Goal: Transaction & Acquisition: Subscribe to service/newsletter

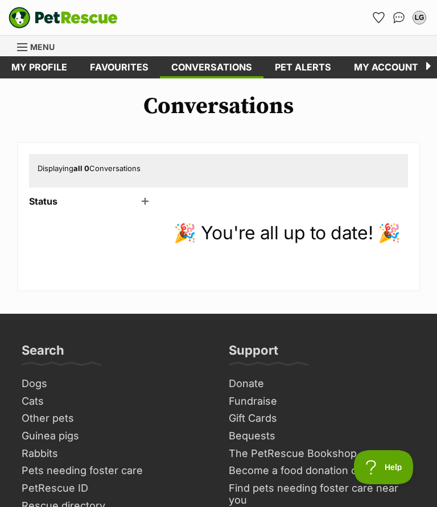
click at [31, 76] on link "My profile" at bounding box center [39, 67] width 78 height 22
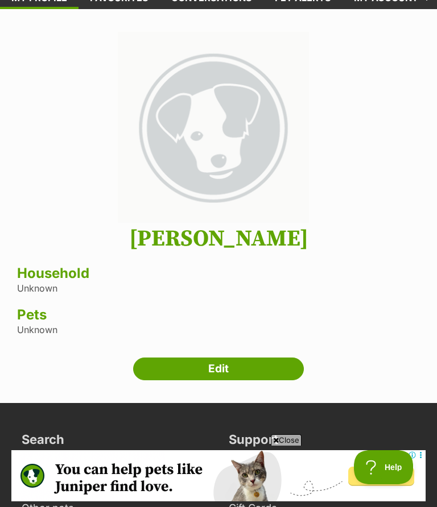
click at [208, 363] on link "Edit" at bounding box center [218, 369] width 171 height 23
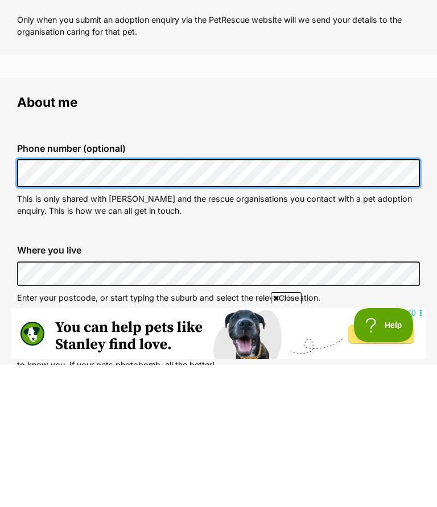
scroll to position [248, 0]
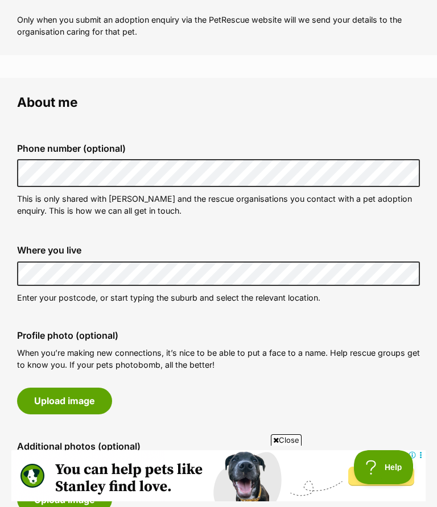
click at [72, 400] on button "Upload image" at bounding box center [64, 401] width 95 height 26
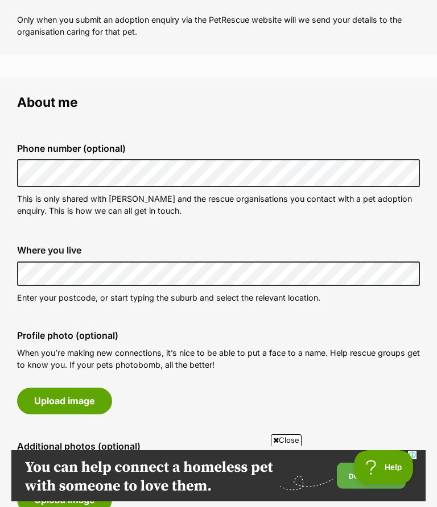
scroll to position [0, 0]
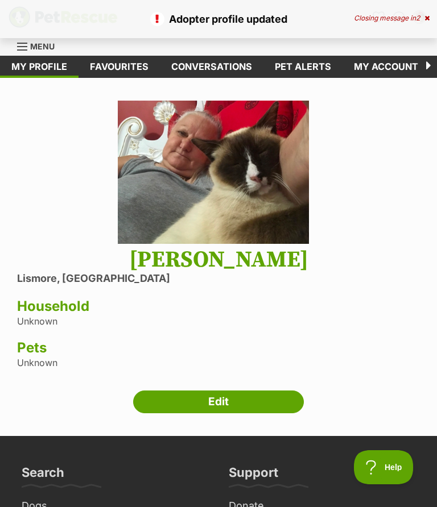
click at [69, 313] on h3 "Household" at bounding box center [218, 307] width 403 height 16
click at [40, 353] on h3 "Pets" at bounding box center [218, 348] width 403 height 16
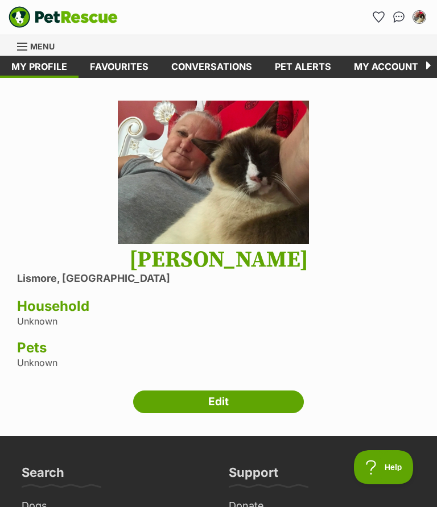
click at [227, 404] on link "Edit" at bounding box center [218, 402] width 171 height 23
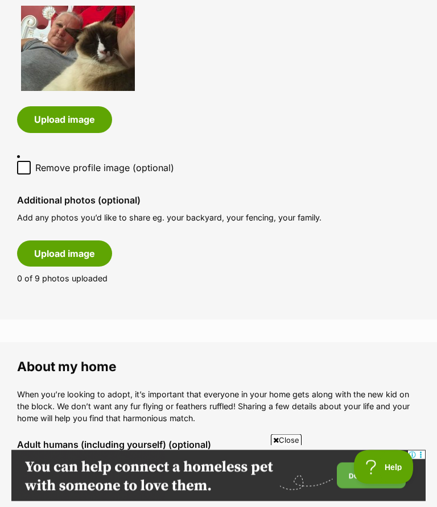
scroll to position [619, 0]
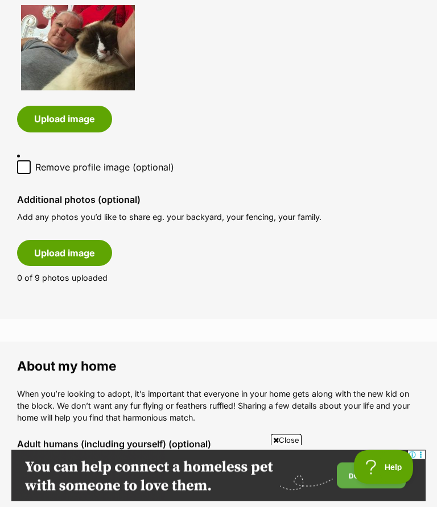
click at [65, 241] on button "Upload image" at bounding box center [64, 254] width 95 height 26
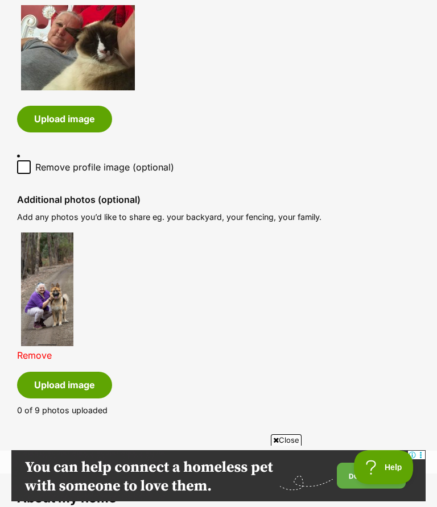
click at [73, 372] on button "Upload image" at bounding box center [64, 385] width 95 height 26
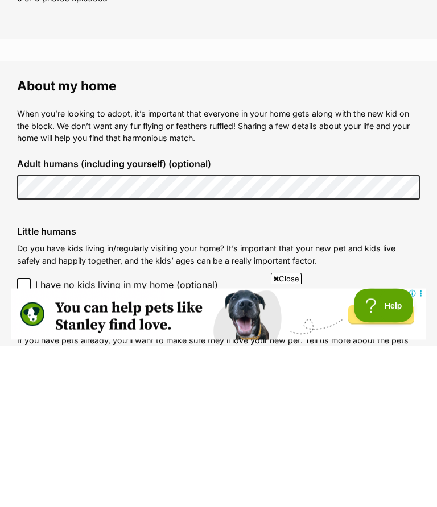
scroll to position [1031, 0]
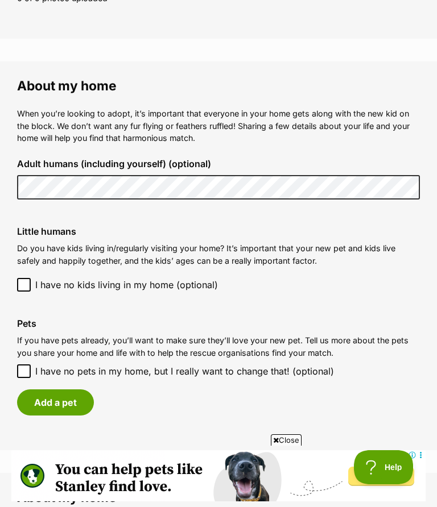
click at [18, 364] on input "I have no pets in my home, but I really want to change that! (optional)" at bounding box center [24, 371] width 14 height 14
click at [23, 364] on input "I have no pets in my home, but I really want to change that! (optional)" at bounding box center [24, 371] width 14 height 14
checkbox input "false"
click at [52, 389] on button "Add a pet" at bounding box center [55, 402] width 77 height 26
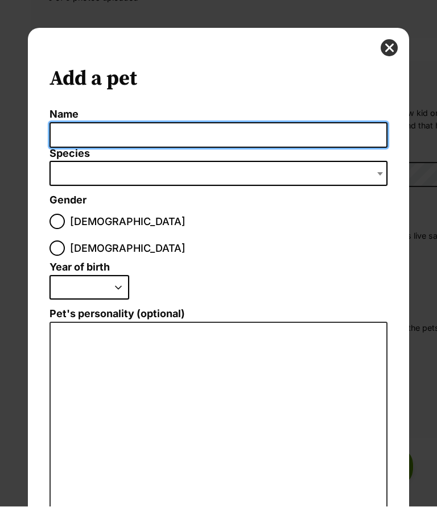
click at [74, 135] on input "Name" at bounding box center [217, 136] width 337 height 26
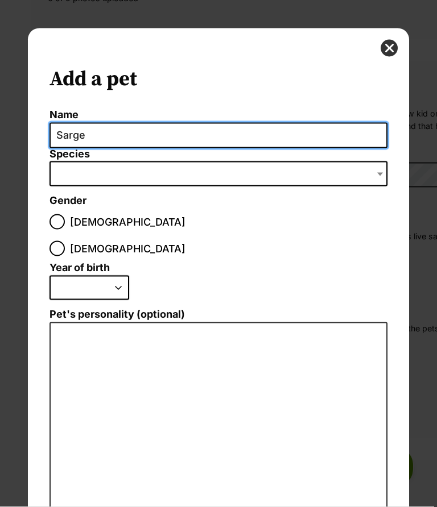
type input "Sarge"
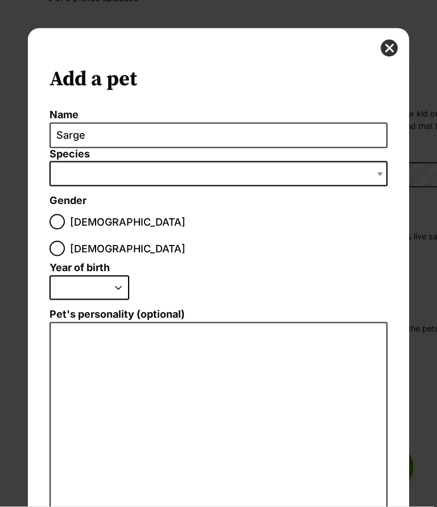
click at [67, 172] on span "Dialog Window - Close (Press escape to close)" at bounding box center [217, 173] width 337 height 25
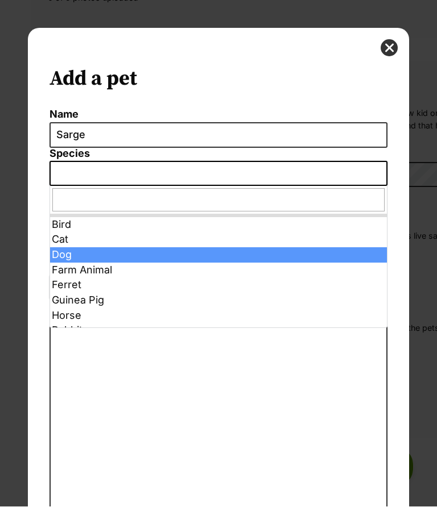
select select "1"
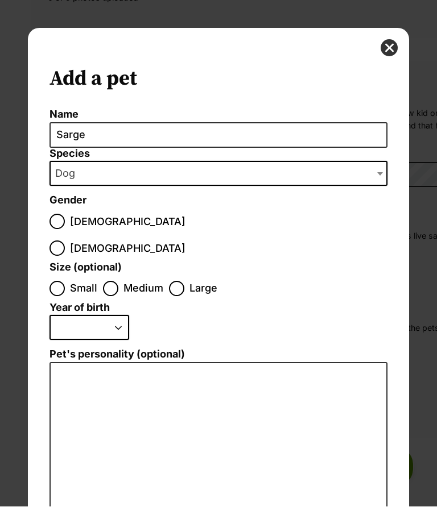
click at [53, 222] on input "[DEMOGRAPHIC_DATA]" at bounding box center [56, 221] width 15 height 15
radio input "true"
click at [168, 276] on ol "Small Medium Large" at bounding box center [217, 289] width 337 height 27
click at [173, 281] on input "Large" at bounding box center [176, 288] width 15 height 15
radio input "true"
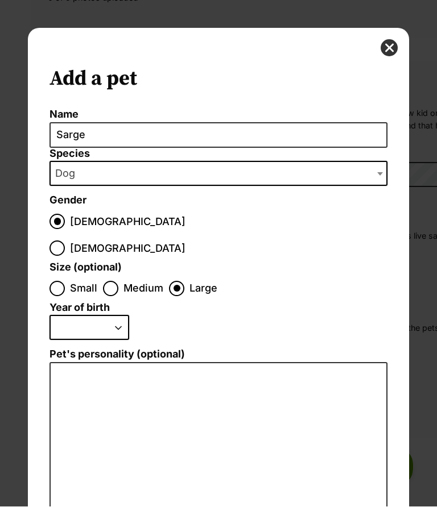
click at [64, 316] on select "2025 2024 2023 2022 2021 2020 2019 2018 2017 2016 2015 2014 2013 2012 2011 2010…" at bounding box center [89, 328] width 80 height 25
select select "2023"
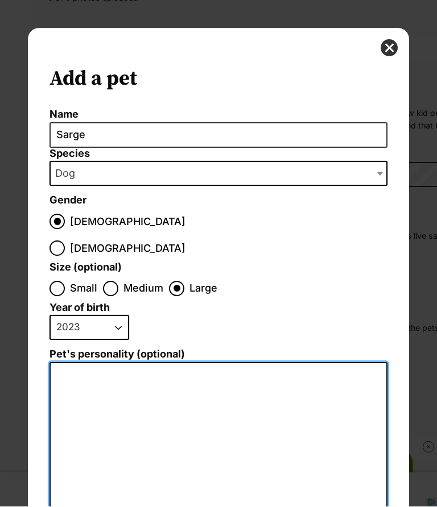
click at [72, 363] on textarea "Pet's personality (optional)" at bounding box center [217, 483] width 337 height 241
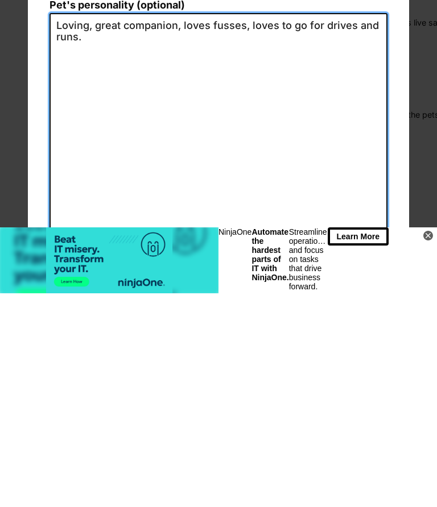
scroll to position [135, 0]
type textarea "Loving, great companion, loves fusses, loves to go for drives and runs."
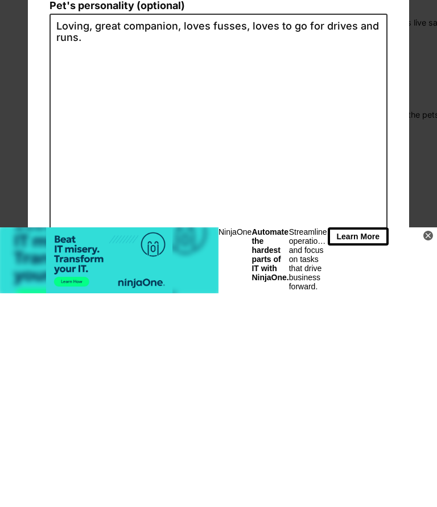
click at [423, 445] on icon at bounding box center [428, 450] width 10 height 10
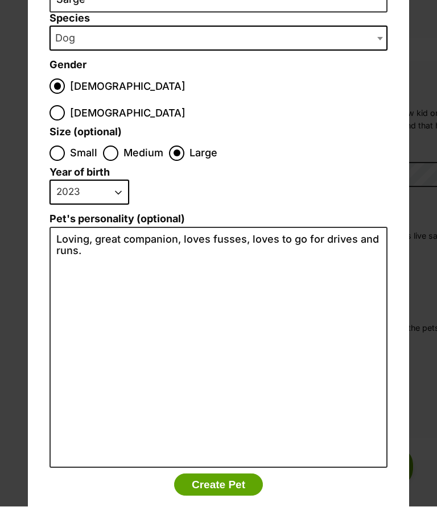
click at [214, 474] on button "Create Pet" at bounding box center [218, 485] width 89 height 23
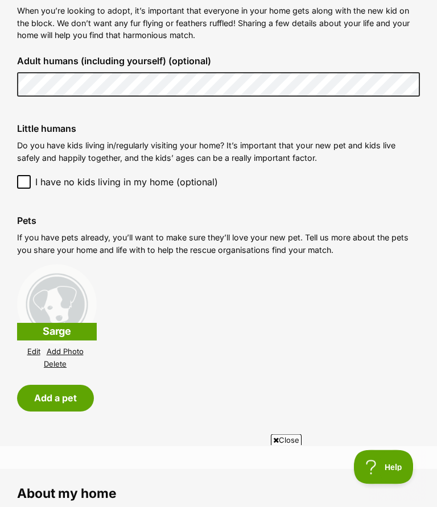
scroll to position [1139, 0]
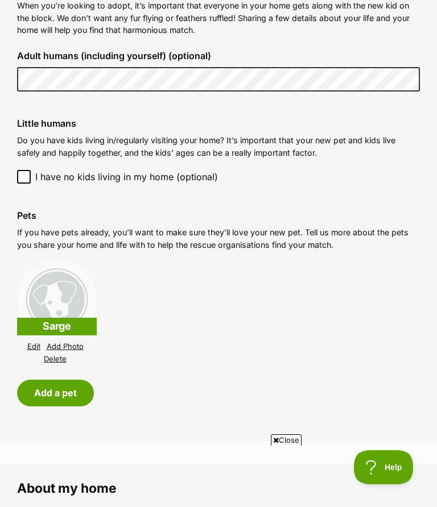
click at [61, 318] on p "Sarge" at bounding box center [57, 327] width 80 height 18
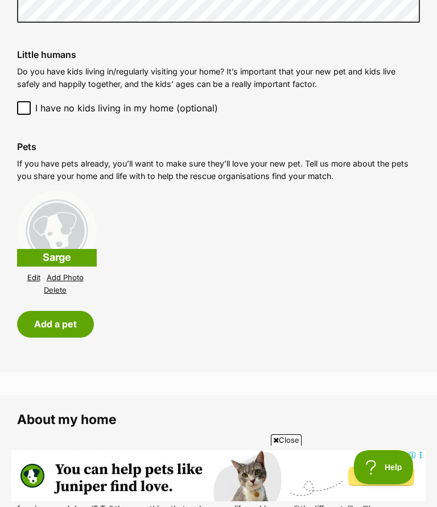
scroll to position [0, 0]
click at [75, 273] on link "Add Photo" at bounding box center [65, 277] width 37 height 9
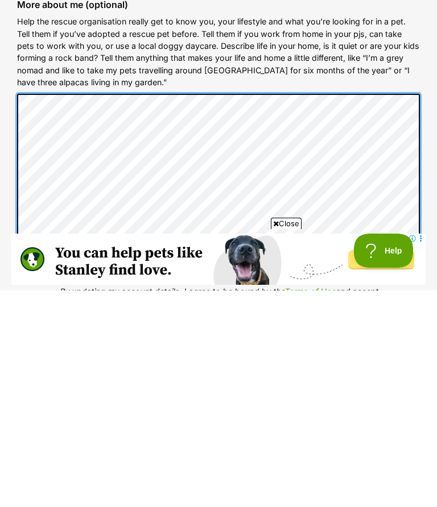
scroll to position [1442, 0]
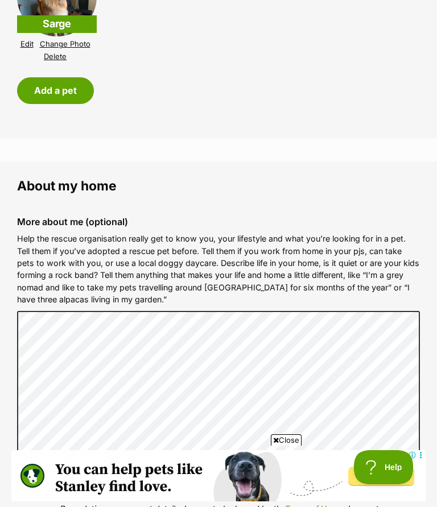
click at [65, 77] on button "Add a pet" at bounding box center [55, 90] width 77 height 26
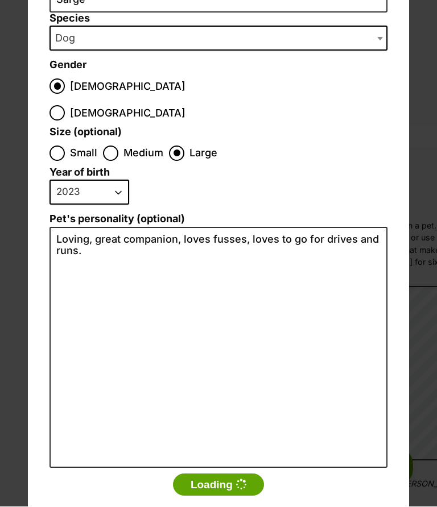
scroll to position [0, 0]
click at [205, 474] on button "Loading" at bounding box center [218, 485] width 91 height 23
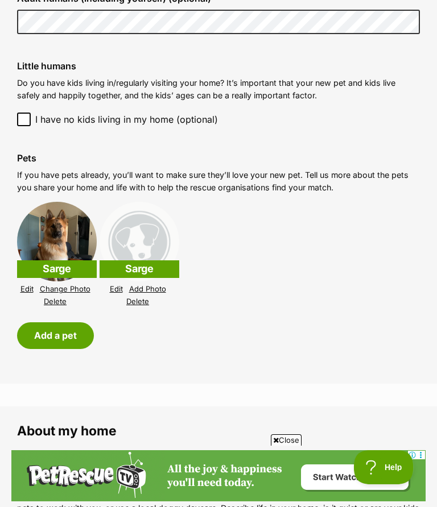
scroll to position [1166, 0]
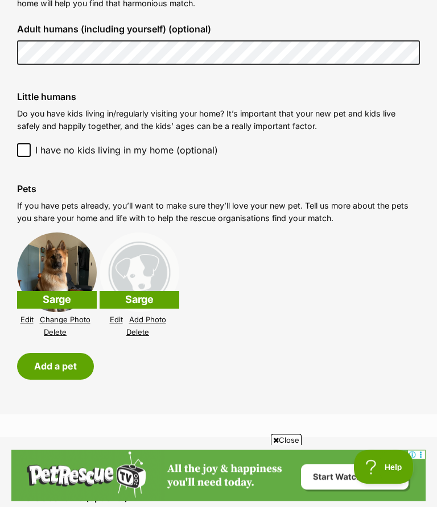
click at [110, 316] on link "Edit" at bounding box center [116, 320] width 13 height 9
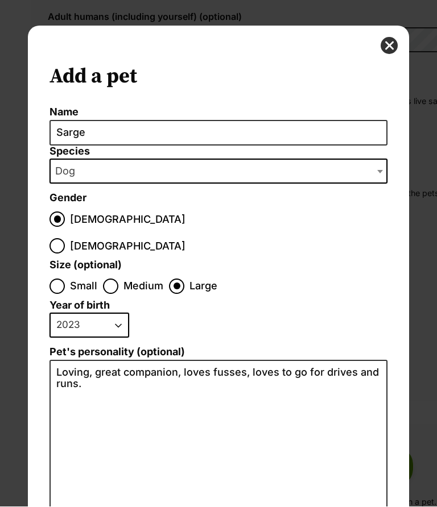
scroll to position [3, 0]
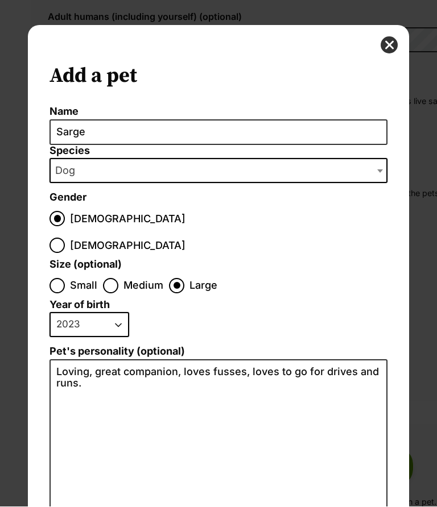
click at [387, 44] on button "close" at bounding box center [388, 45] width 17 height 17
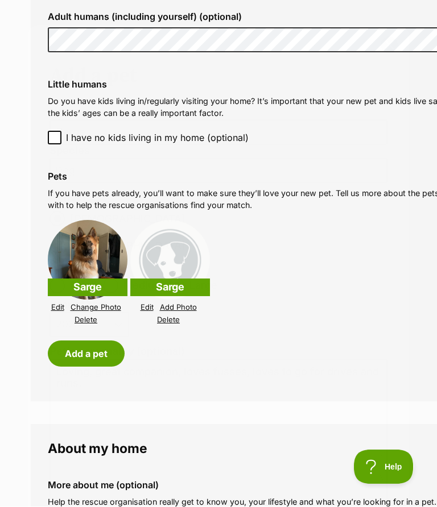
scroll to position [1166, 0]
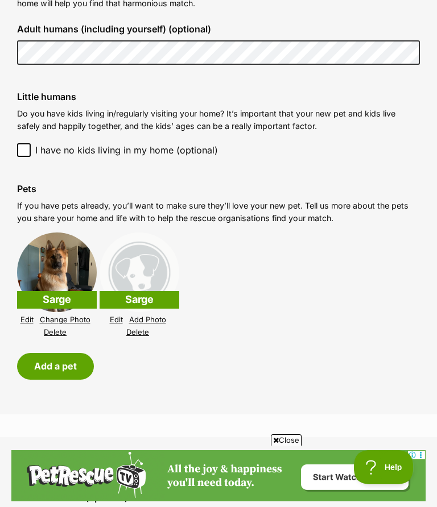
click at [142, 328] on link "Delete" at bounding box center [137, 332] width 23 height 9
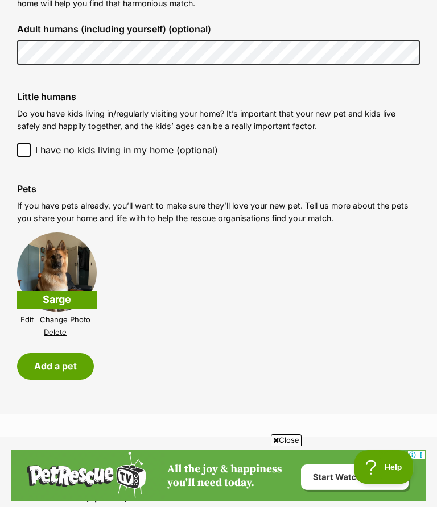
click at [61, 353] on button "Add a pet" at bounding box center [55, 366] width 77 height 26
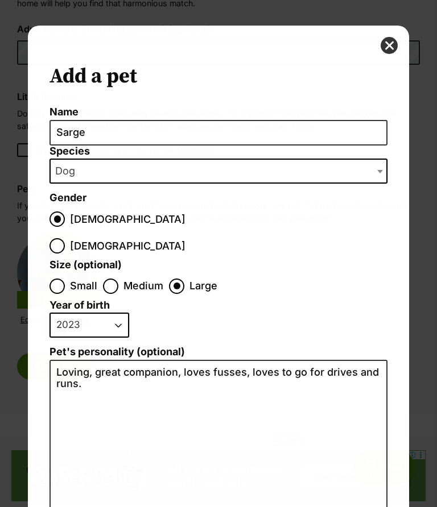
scroll to position [0, 0]
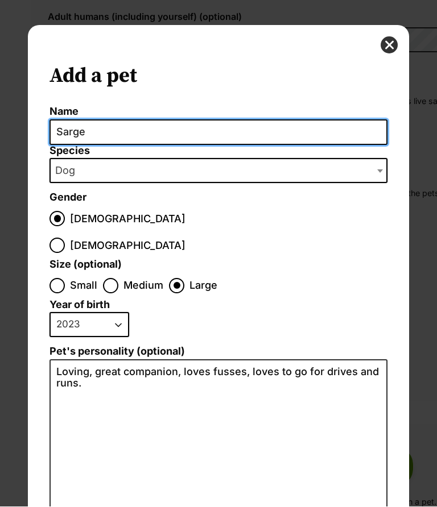
click at [110, 132] on input "Sarge" at bounding box center [217, 133] width 337 height 26
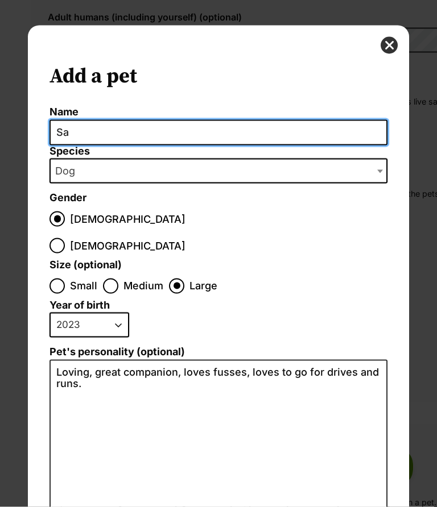
type input "S"
type input "Apache"
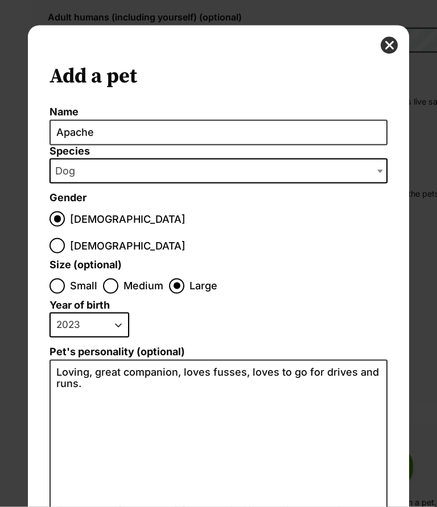
click at [97, 169] on span "Dog" at bounding box center [217, 171] width 337 height 25
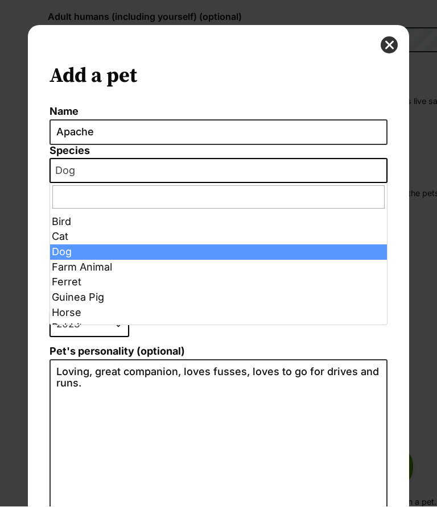
click at [96, 176] on span "Dog" at bounding box center [217, 171] width 337 height 25
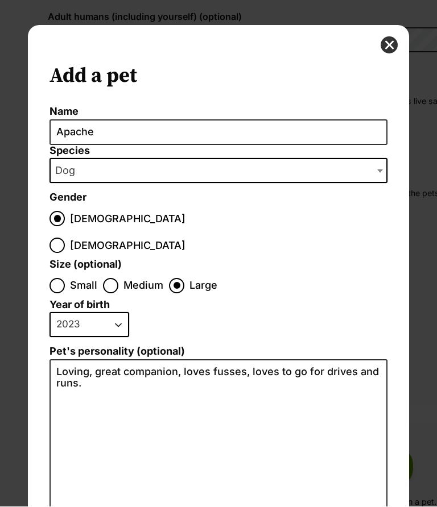
click at [75, 169] on span "Dog" at bounding box center [69, 171] width 36 height 16
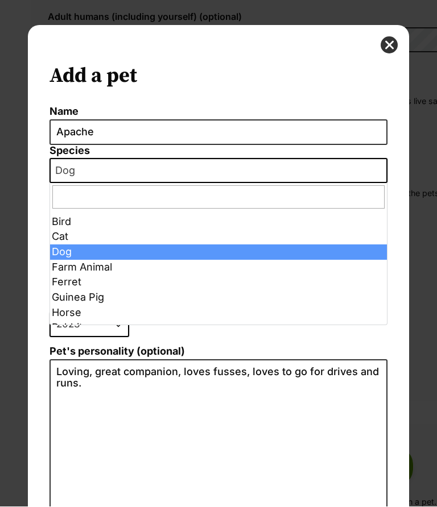
click at [88, 167] on span "Dog" at bounding box center [217, 171] width 337 height 25
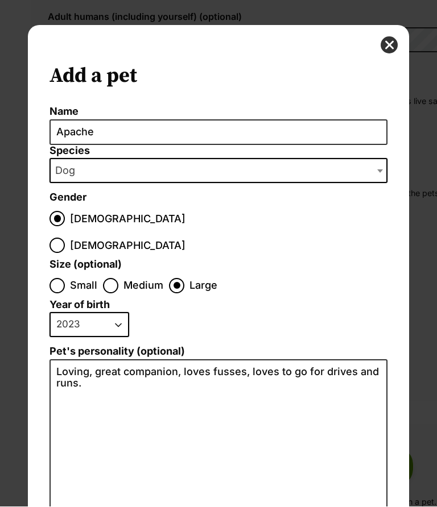
click at [89, 167] on span "Dog" at bounding box center [217, 171] width 337 height 25
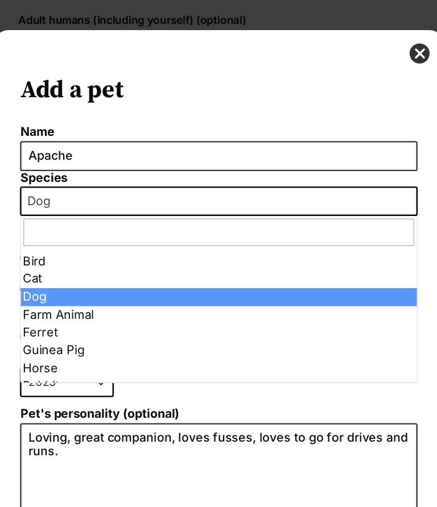
click at [64, 169] on span "Dog" at bounding box center [217, 171] width 337 height 25
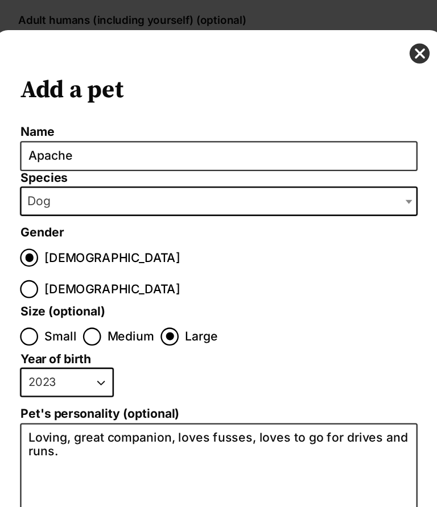
click at [51, 177] on span "Dog" at bounding box center [69, 171] width 36 height 16
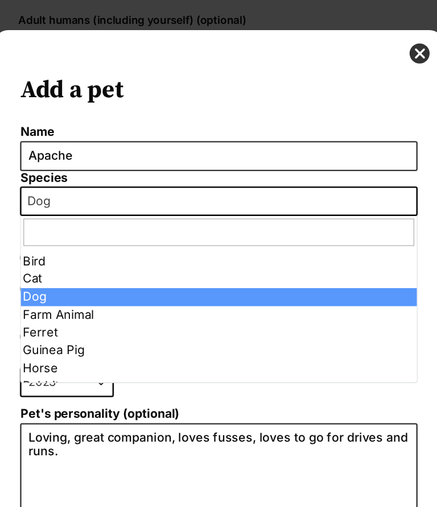
click at [52, 200] on input "Dialog Window - Close (Press escape to close)" at bounding box center [217, 197] width 331 height 23
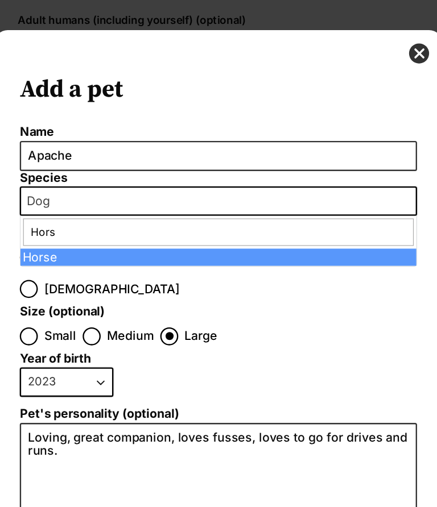
type input "Horse"
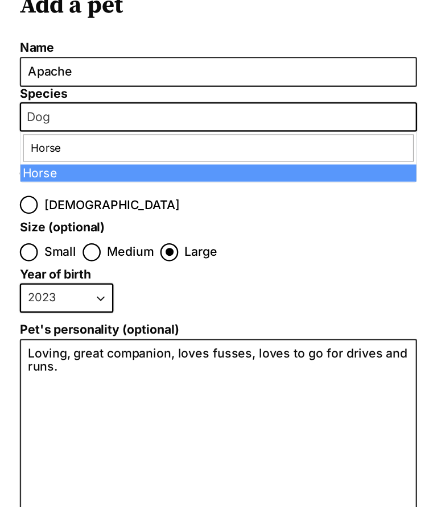
click at [103, 279] on input "Medium" at bounding box center [110, 286] width 15 height 15
radio input "true"
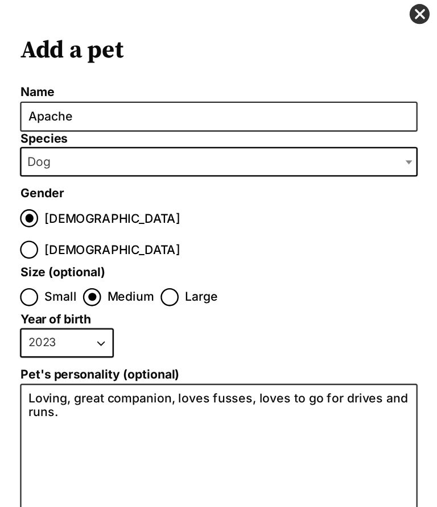
click at [78, 313] on select "2025 2024 2023 2022 2021 2020 2019 2018 2017 2016 2015 2014 2013 2012 2011 2010…" at bounding box center [89, 325] width 80 height 25
select select "2009"
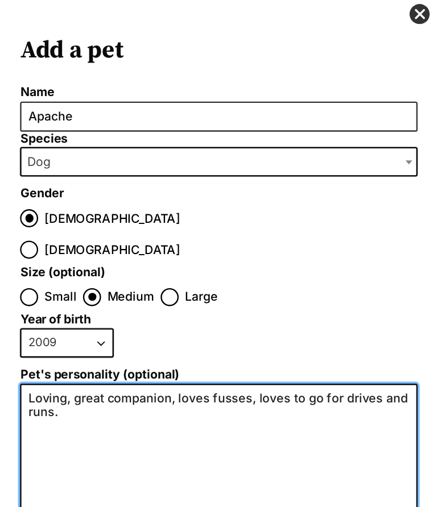
click at [61, 360] on textarea "Loving, great companion, loves fusses, loves to go for drives and runs." at bounding box center [217, 480] width 337 height 241
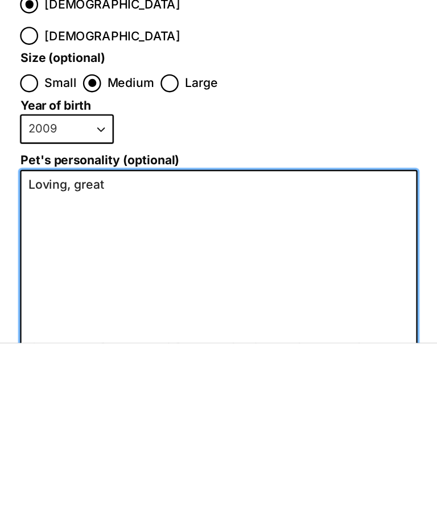
type textarea "Loving,"
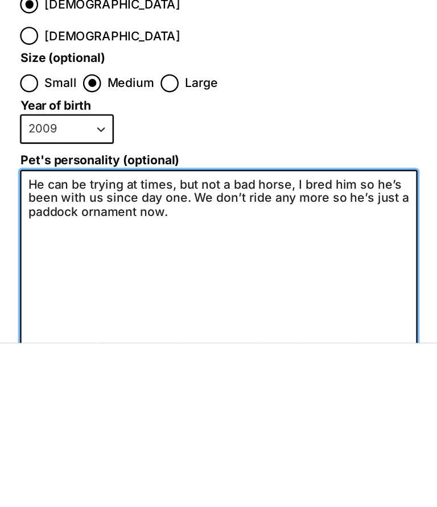
click at [251, 360] on textarea "He can be trying at times, but not a bad horse, I bred him so he’s been with us…" at bounding box center [217, 480] width 337 height 241
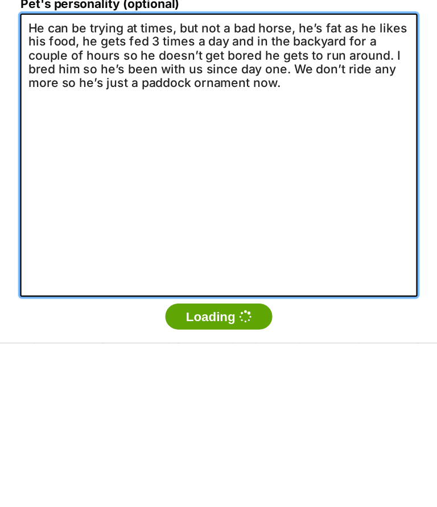
scroll to position [135, 0]
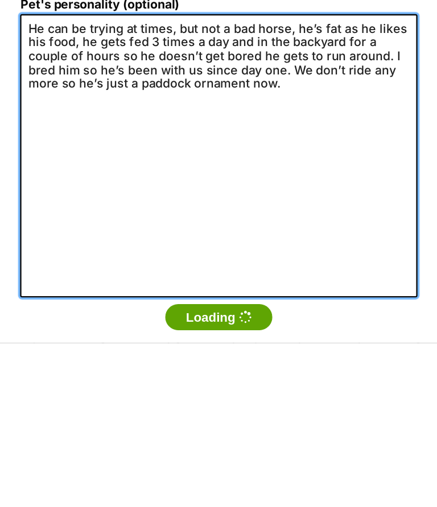
type textarea "He can be trying at times, but not a bad horse, he’s fat as he likes his food, …"
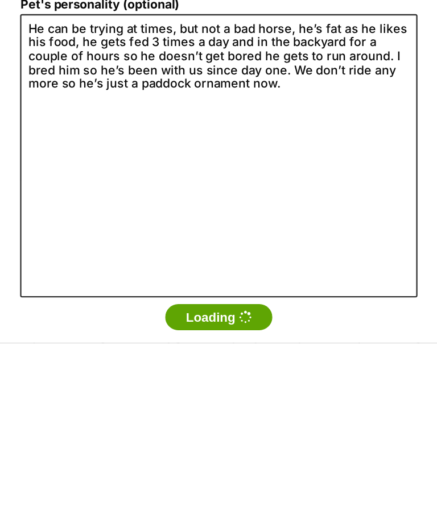
click at [179, 474] on button "Loading" at bounding box center [218, 485] width 91 height 23
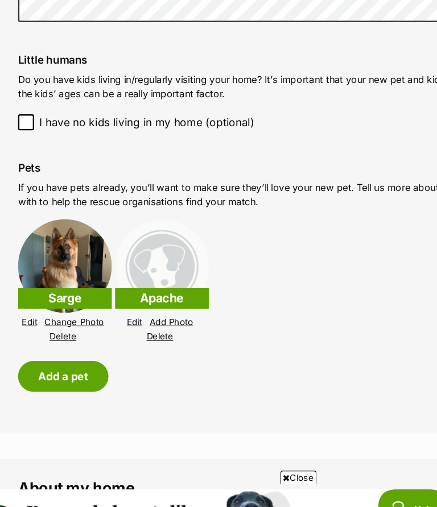
scroll to position [1132, 0]
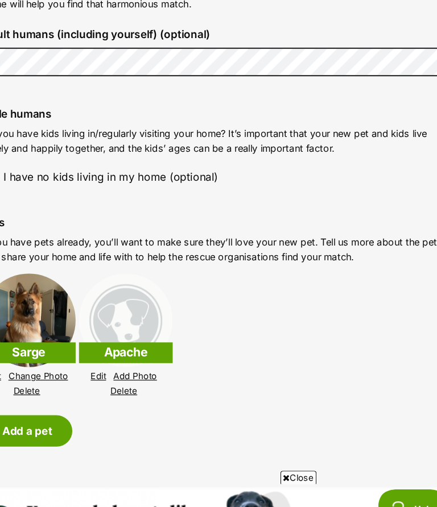
click at [115, 267] on img at bounding box center [140, 307] width 80 height 80
click at [129, 350] on link "Add Photo" at bounding box center [147, 354] width 37 height 9
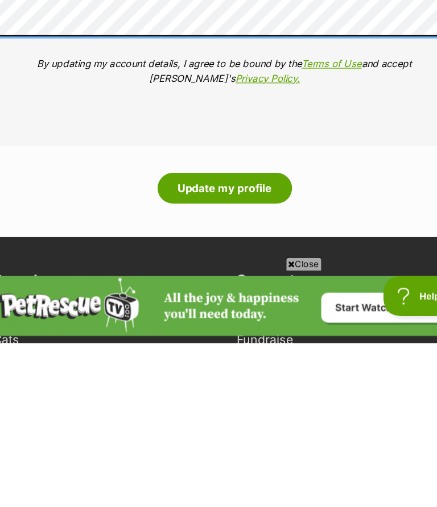
scroll to position [0, 0]
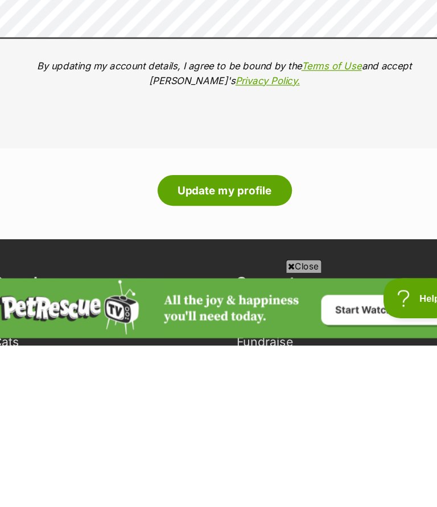
click at [195, 363] on button "Update my profile" at bounding box center [218, 376] width 114 height 26
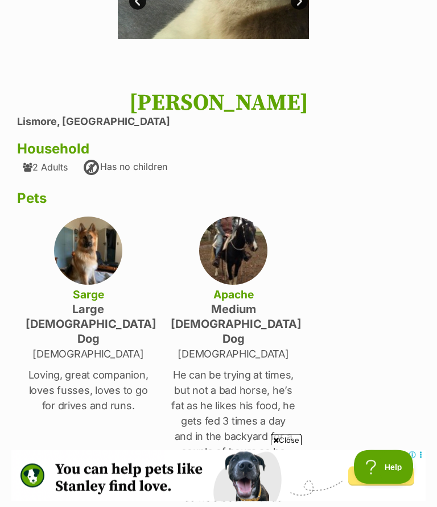
scroll to position [200, 0]
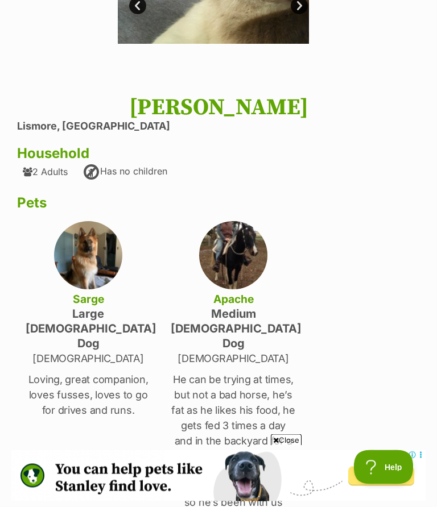
click at [86, 251] on img at bounding box center [88, 256] width 68 height 68
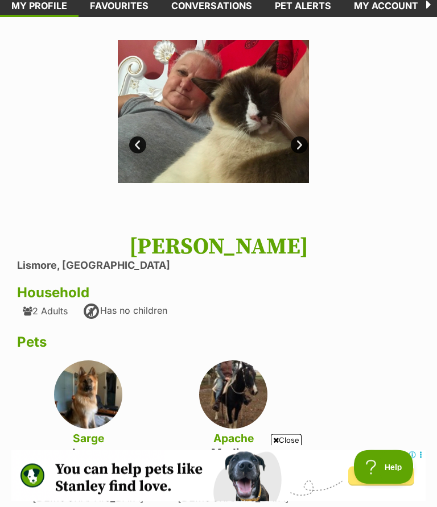
scroll to position [68, 0]
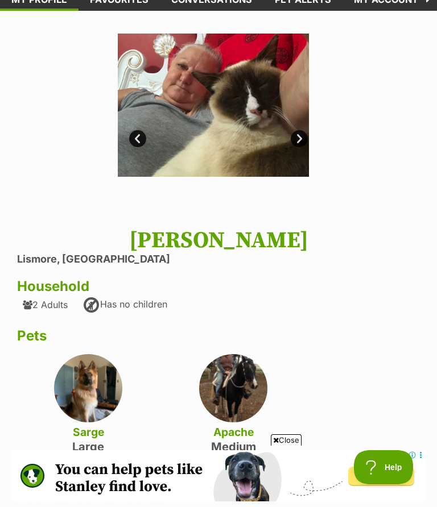
click at [82, 384] on img at bounding box center [88, 388] width 68 height 68
click at [82, 435] on h4 "Sarge" at bounding box center [88, 432] width 125 height 15
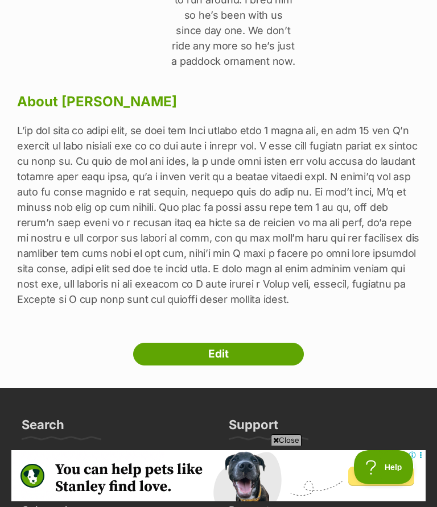
scroll to position [712, 0]
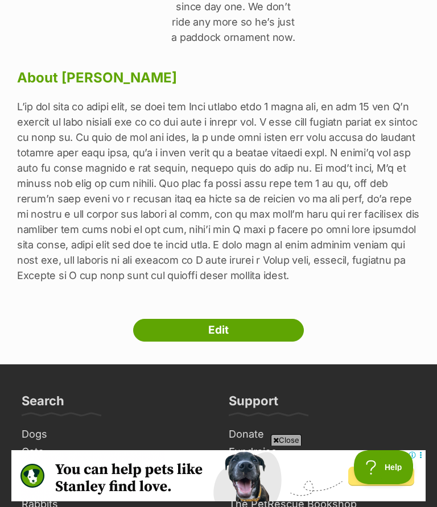
click at [180, 319] on link "Edit" at bounding box center [218, 330] width 171 height 23
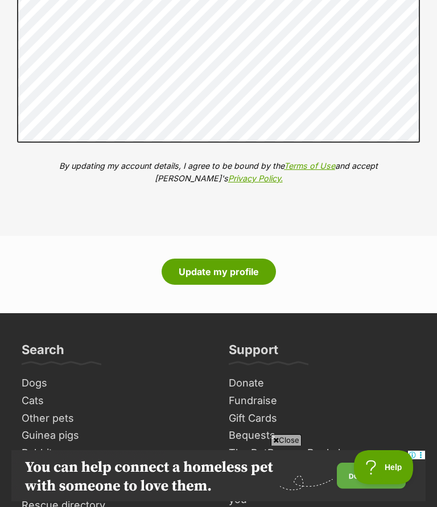
scroll to position [1849, 0]
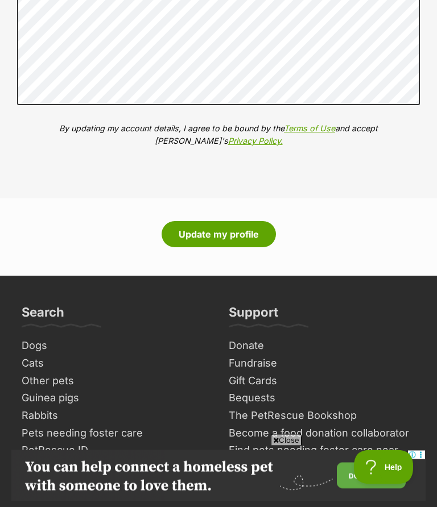
click at [198, 222] on button "Update my profile" at bounding box center [218, 235] width 114 height 26
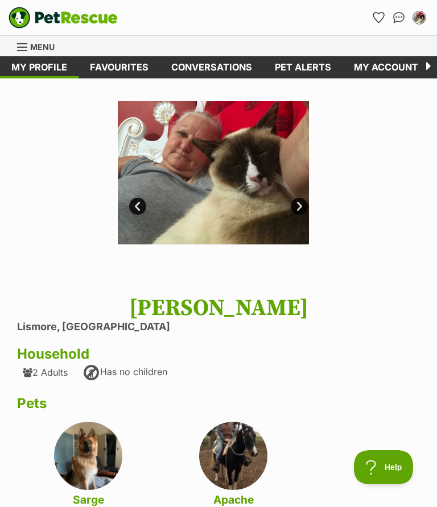
click at [300, 65] on link "Pet alerts" at bounding box center [302, 67] width 79 height 22
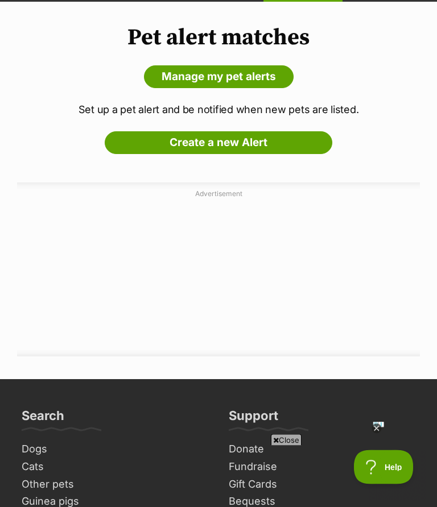
scroll to position [80, 0]
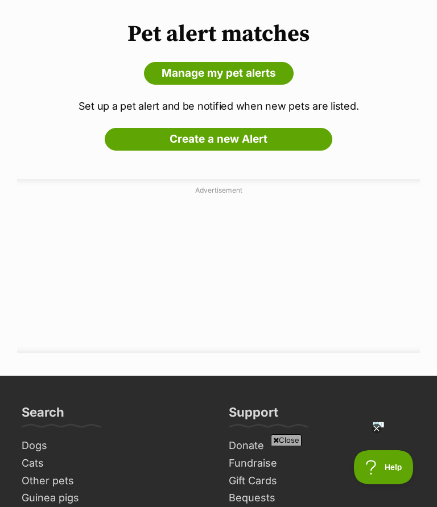
click at [222, 140] on link "Create a new Alert" at bounding box center [218, 139] width 227 height 23
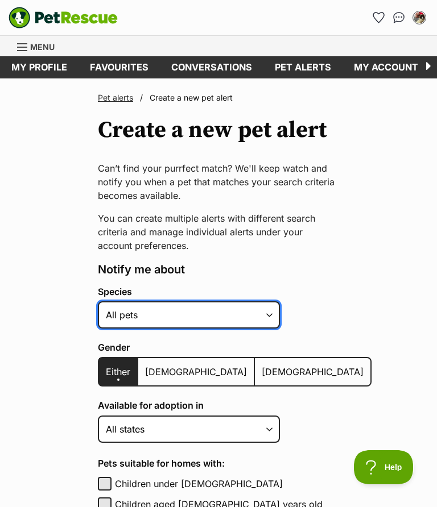
click at [268, 313] on select "Alpaca Bird Cat Chicken Cow Dog Donkey Duck Ferret Fish Goat Goose Guinea Fowl …" at bounding box center [189, 314] width 182 height 27
select select "2"
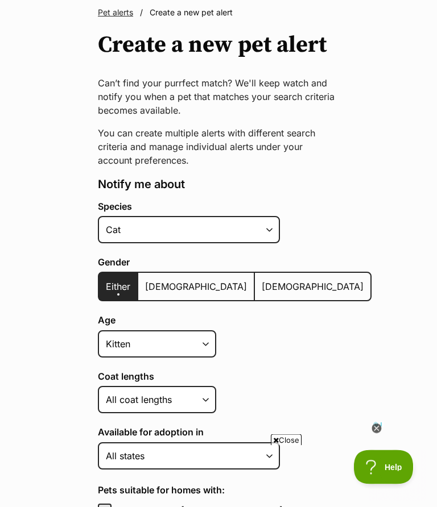
click at [159, 281] on span "[DEMOGRAPHIC_DATA]" at bounding box center [196, 286] width 102 height 11
click at [144, 280] on input "[DEMOGRAPHIC_DATA]" at bounding box center [144, 280] width 0 height 1
radio input "true"
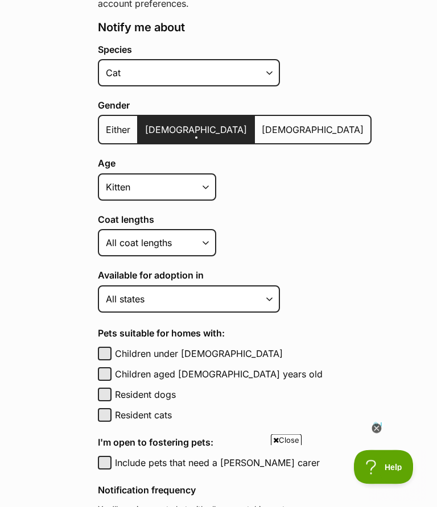
scroll to position [242, 0]
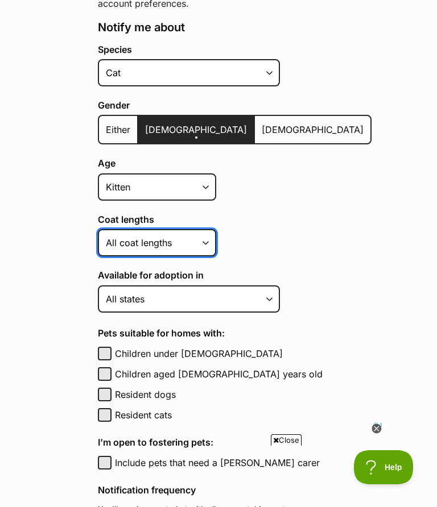
click at [205, 241] on select "Short Medium Coat Long All coat lengths" at bounding box center [157, 242] width 118 height 27
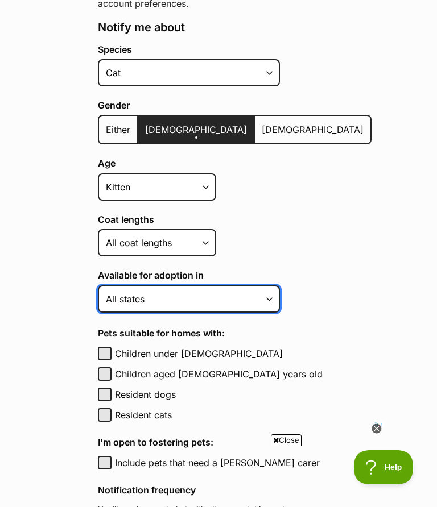
click at [266, 295] on select "Australian Capital Territory New South Wales Northern Territory Queensland Sout…" at bounding box center [189, 298] width 182 height 27
select select "2"
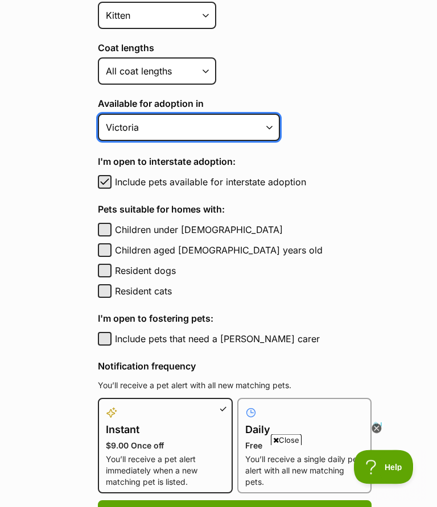
scroll to position [414, 0]
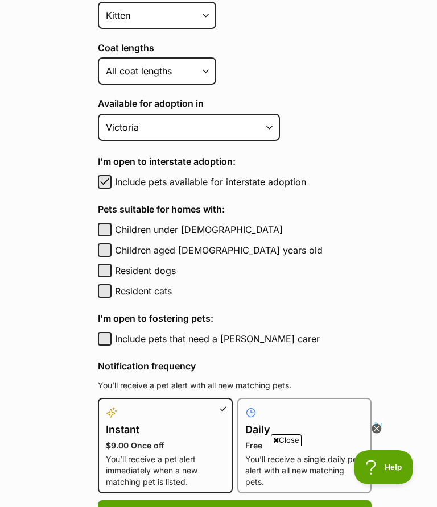
click at [103, 185] on span "button" at bounding box center [104, 182] width 11 height 14
checkbox input "false"
click at [107, 267] on button "Resident dogs" at bounding box center [105, 271] width 14 height 14
checkbox input "true"
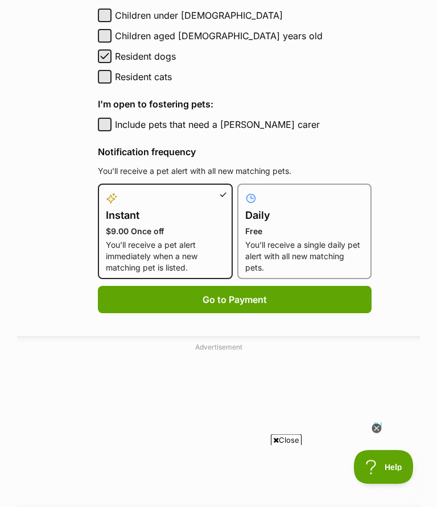
scroll to position [628, 0]
click at [272, 242] on p "You’ll receive a single daily pet alert with all new matching pets." at bounding box center [304, 256] width 119 height 34
click at [244, 191] on input "Daily Free You’ll receive a single daily pet alert with all new matching pets." at bounding box center [244, 190] width 1 height 1
radio input "true"
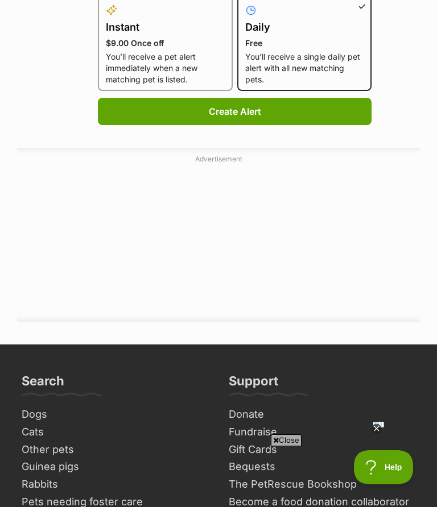
scroll to position [824, 0]
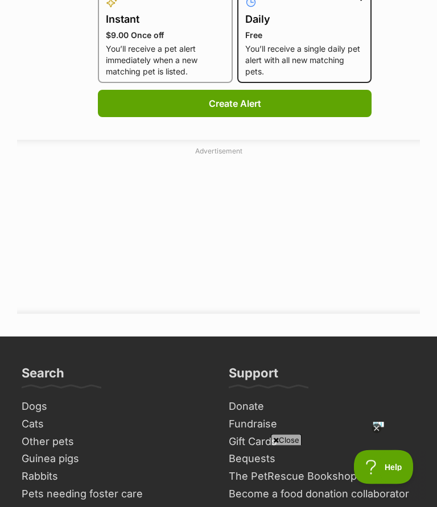
click at [231, 99] on button "Create Alert" at bounding box center [234, 103] width 273 height 27
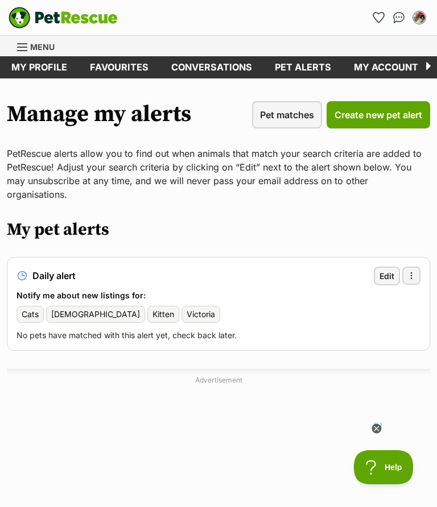
click at [212, 60] on link "Conversations" at bounding box center [211, 67] width 103 height 22
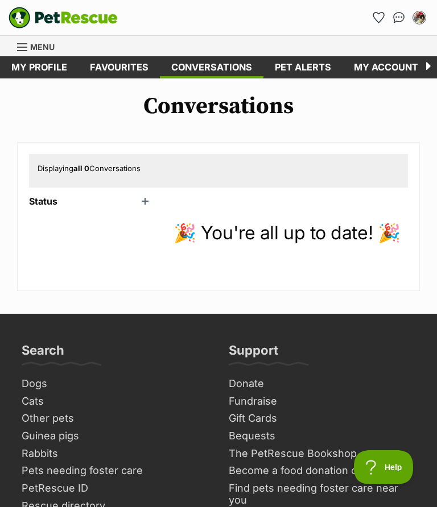
click at [119, 65] on link "Favourites" at bounding box center [118, 67] width 81 height 22
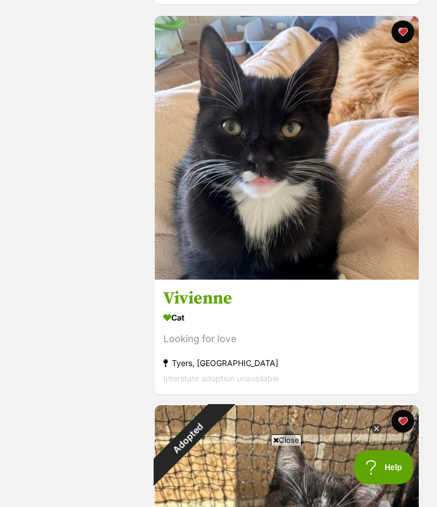
scroll to position [1408, 0]
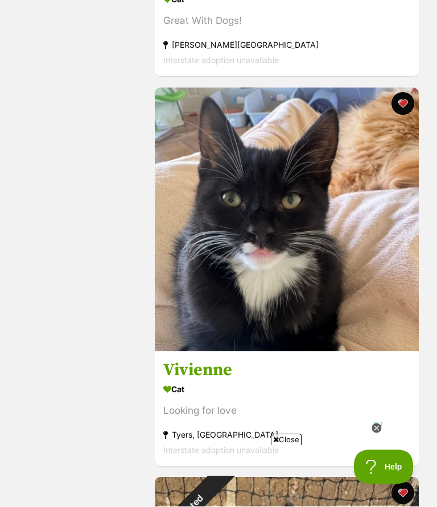
click at [409, 98] on button "favourite" at bounding box center [402, 104] width 23 height 23
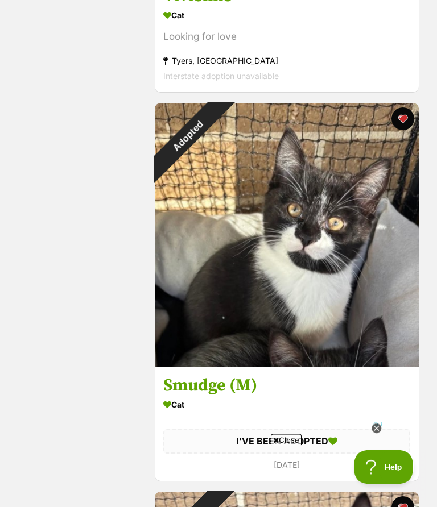
scroll to position [1705, 0]
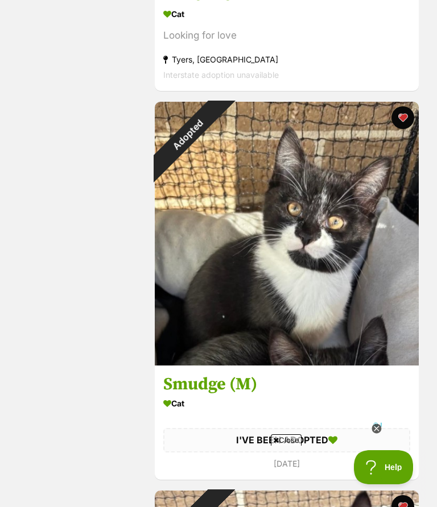
click at [221, 119] on div "Adopted" at bounding box center [188, 135] width 66 height 66
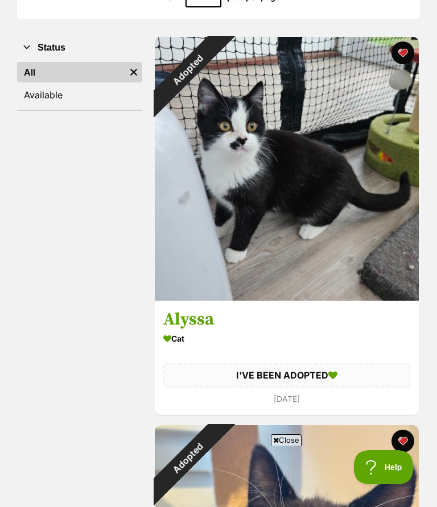
scroll to position [194, 0]
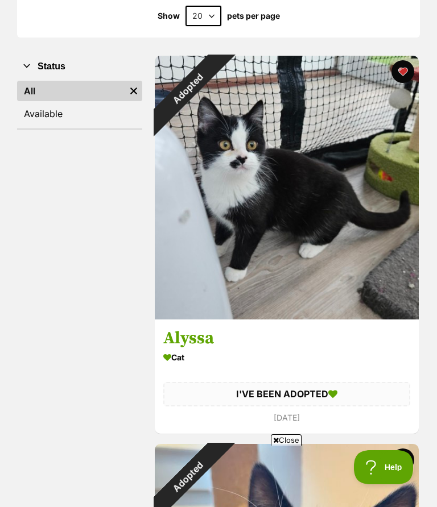
click at [405, 66] on button "favourite" at bounding box center [402, 71] width 23 height 23
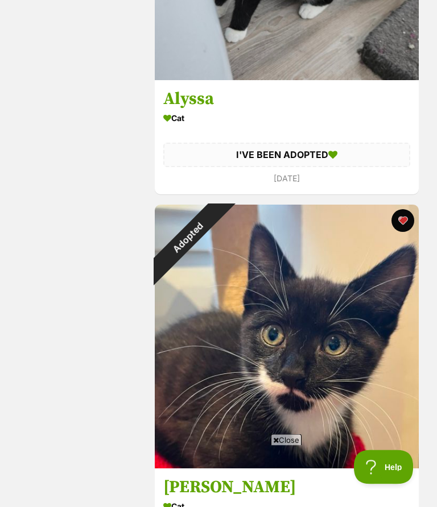
scroll to position [505, 0]
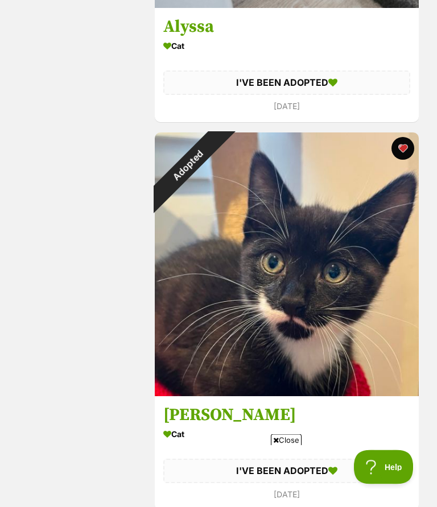
click at [404, 148] on button "favourite" at bounding box center [402, 149] width 23 height 23
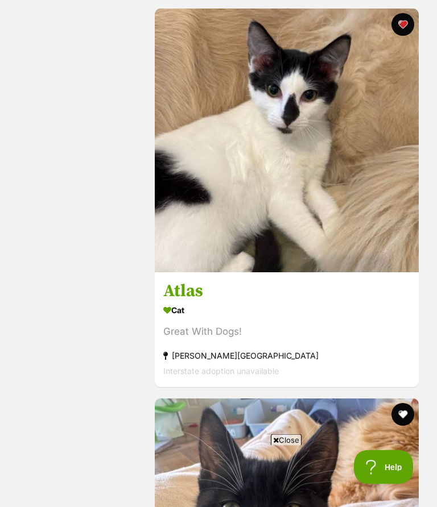
scroll to position [1021, 0]
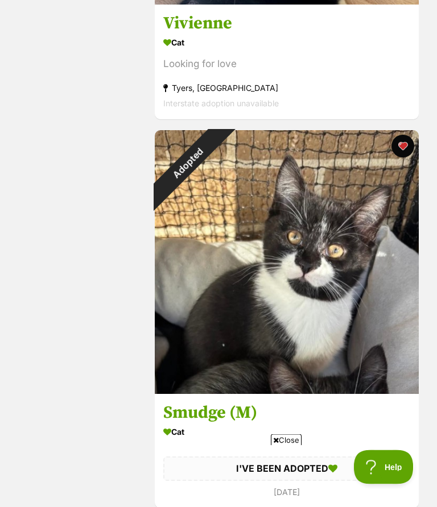
click at [405, 146] on button "favourite" at bounding box center [402, 146] width 23 height 23
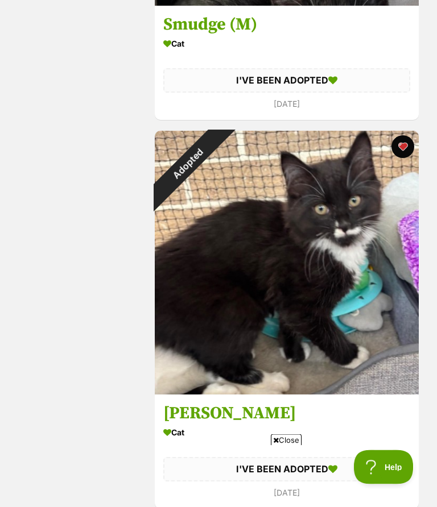
scroll to position [2065, 0]
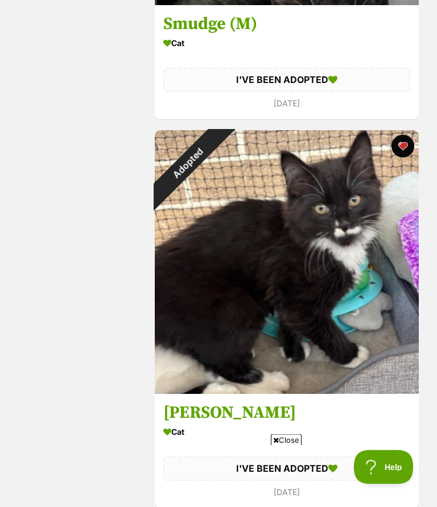
click at [405, 147] on button "favourite" at bounding box center [402, 146] width 23 height 23
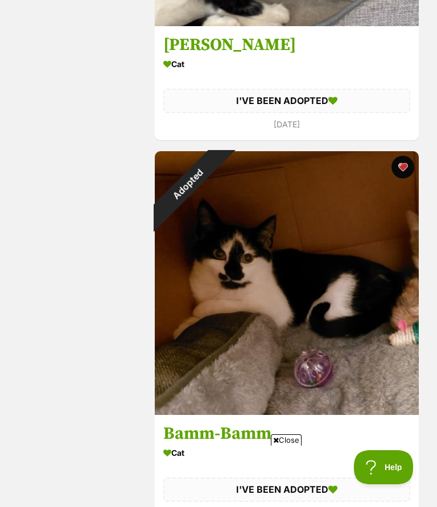
scroll to position [2435, 0]
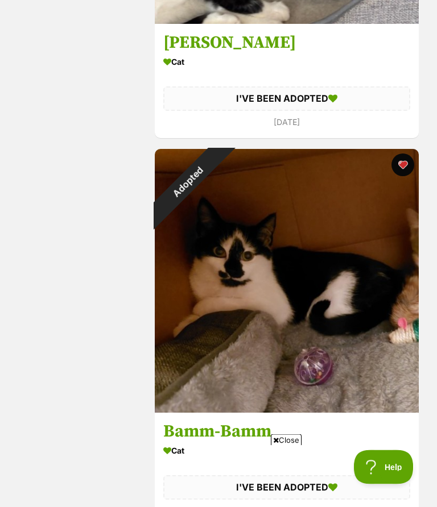
click at [404, 167] on button "favourite" at bounding box center [402, 165] width 23 height 23
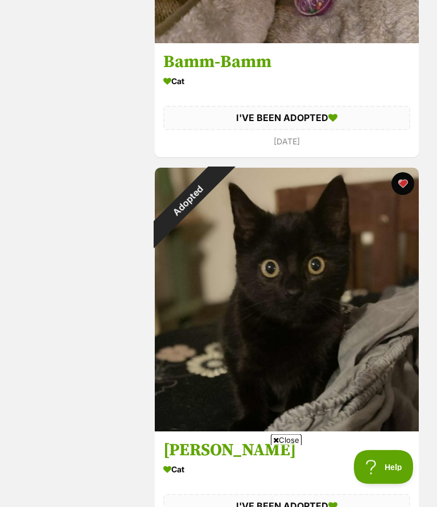
scroll to position [2810, 0]
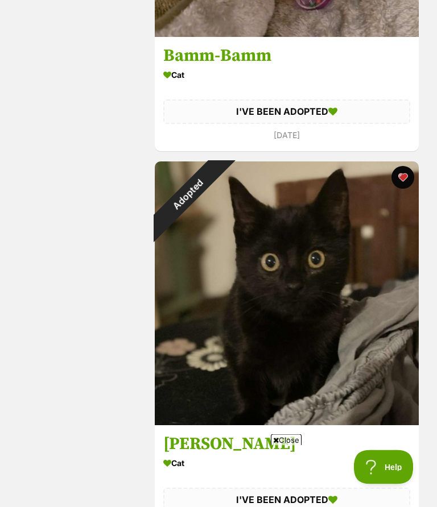
click at [404, 180] on button "favourite" at bounding box center [402, 178] width 23 height 23
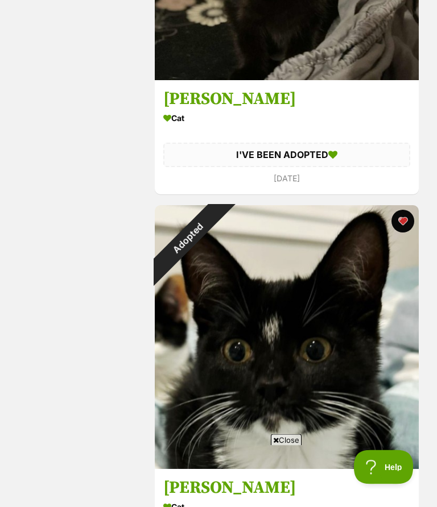
scroll to position [3158, 0]
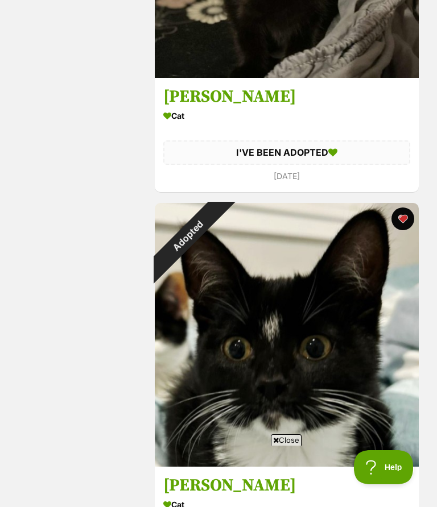
click at [405, 219] on button "favourite" at bounding box center [402, 219] width 23 height 23
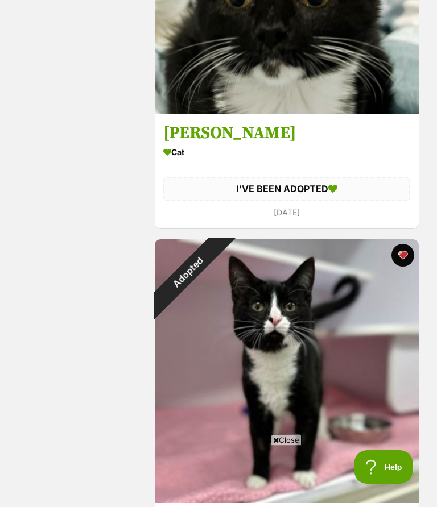
click at [404, 256] on button "favourite" at bounding box center [402, 255] width 23 height 23
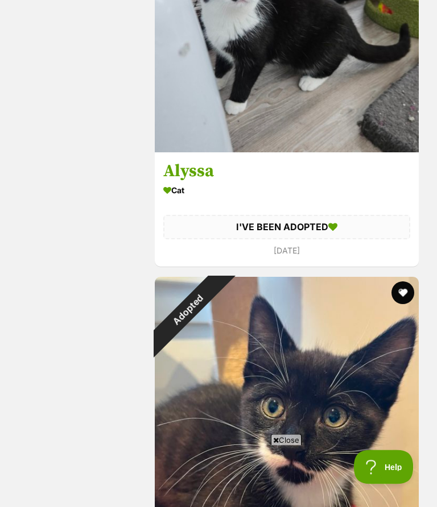
scroll to position [0, 0]
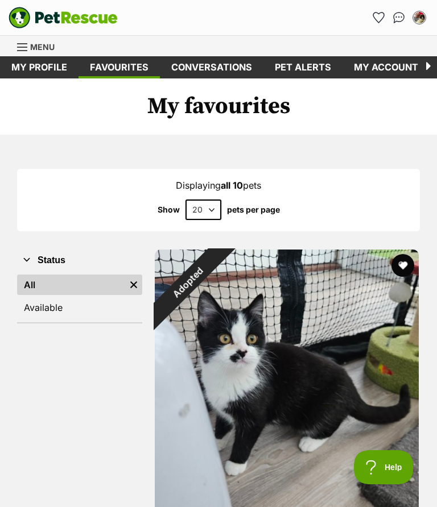
click at [213, 204] on select "20 40 60" at bounding box center [203, 210] width 36 height 20
select select "60"
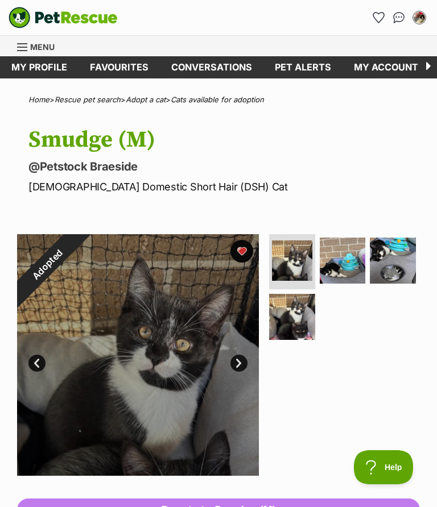
click at [77, 248] on div "Adopted" at bounding box center [47, 264] width 60 height 60
click at [77, 249] on div "Adopted" at bounding box center [47, 264] width 60 height 60
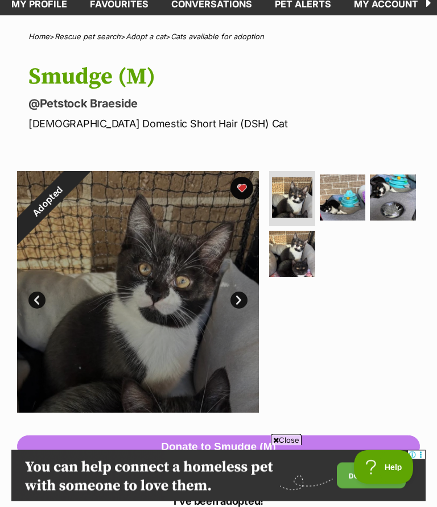
scroll to position [64, 0]
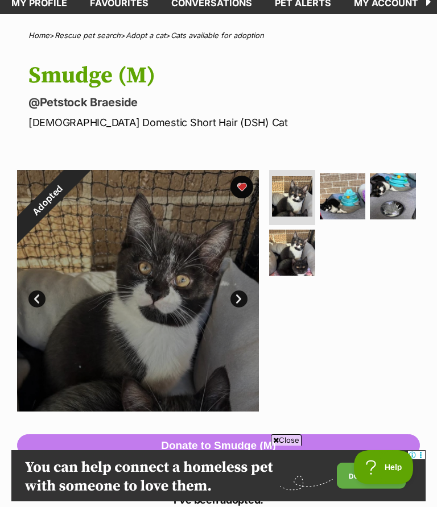
click at [77, 185] on div "Adopted" at bounding box center [47, 200] width 60 height 60
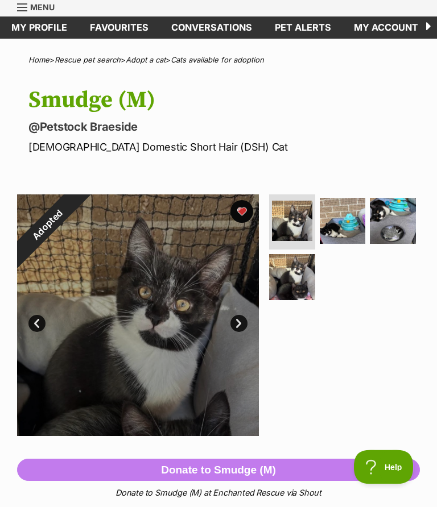
scroll to position [0, 0]
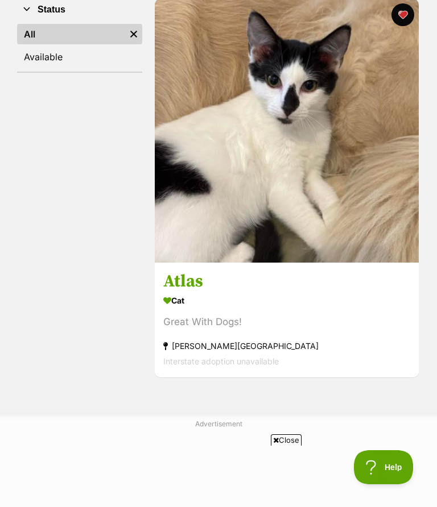
scroll to position [350, 0]
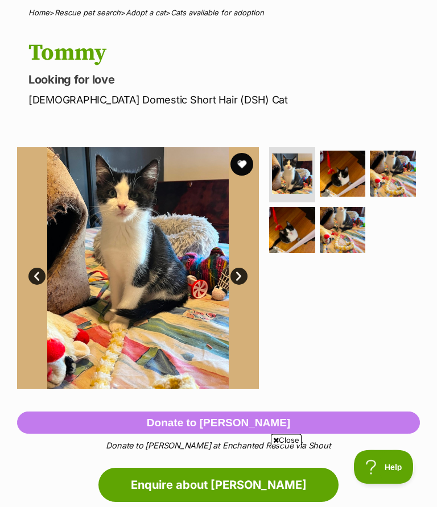
click at [247, 163] on button "favourite" at bounding box center [241, 165] width 23 height 23
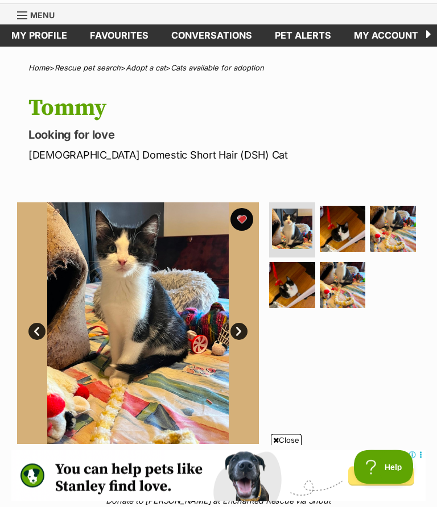
scroll to position [32, 0]
click at [113, 26] on link "Favourites" at bounding box center [118, 35] width 81 height 22
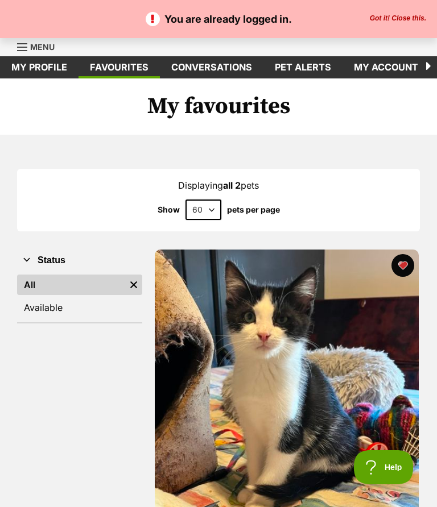
click at [407, 18] on button "Got it! Close this." at bounding box center [397, 18] width 63 height 9
click at [399, 22] on button "Got it! Close this." at bounding box center [397, 18] width 63 height 9
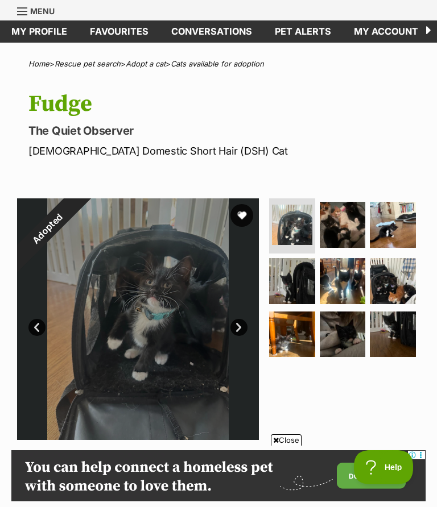
click at [77, 216] on div "Adopted" at bounding box center [47, 228] width 60 height 60
click at [77, 214] on div "Adopted" at bounding box center [47, 228] width 60 height 60
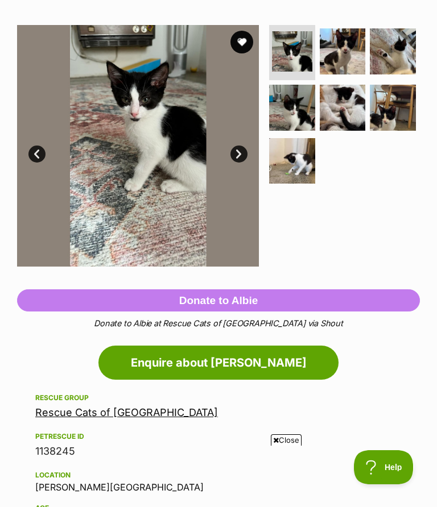
click at [243, 35] on button "favourite" at bounding box center [241, 42] width 23 height 23
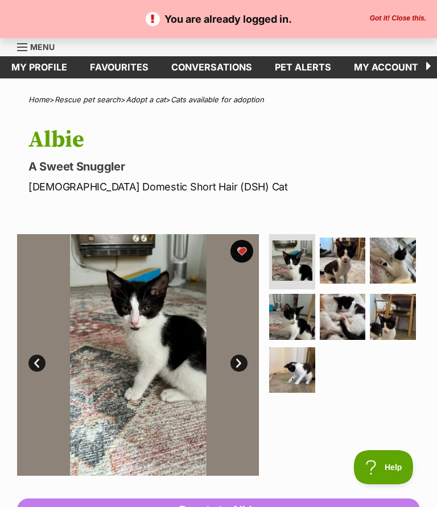
click at [405, 16] on button "Got it! Close this." at bounding box center [397, 18] width 63 height 9
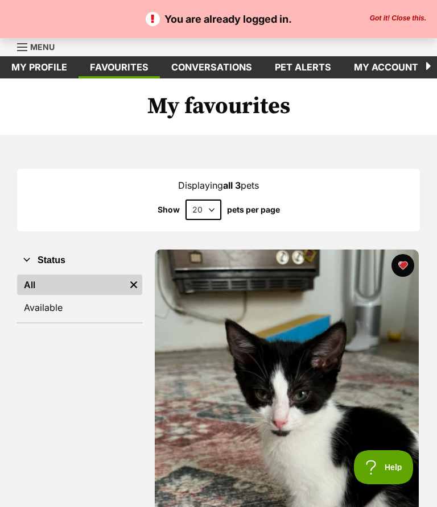
click at [418, 196] on div "Displaying all 3 pets Show 20 40 60 pets per page" at bounding box center [218, 199] width 403 height 39
click at [188, 19] on p "You are already logged in." at bounding box center [218, 18] width 414 height 15
click at [113, 69] on link "Favourites" at bounding box center [118, 67] width 81 height 22
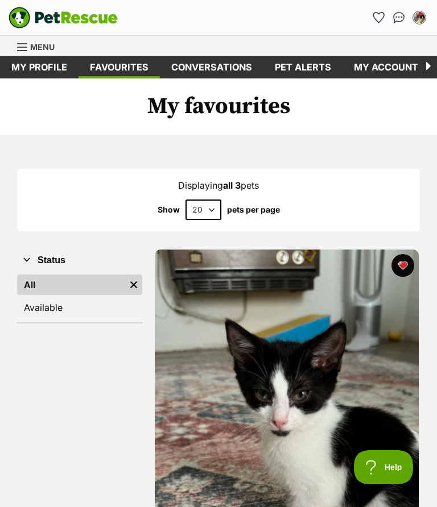
click at [21, 41] on link "Menu" at bounding box center [39, 46] width 45 height 20
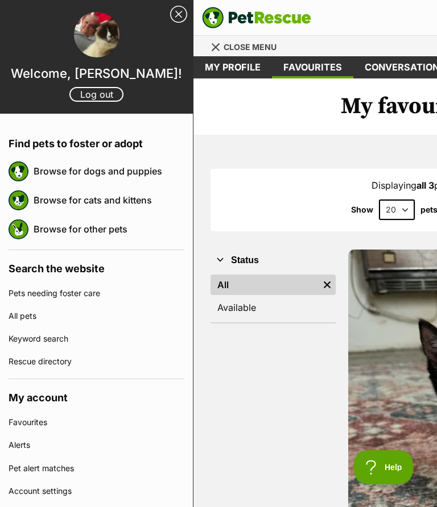
click at [23, 341] on link "Keyword search" at bounding box center [97, 339] width 176 height 23
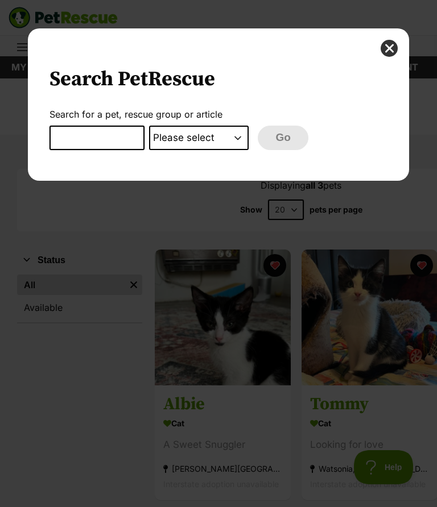
click at [78, 136] on input "Dialog Window - Close (Press escape to close)" at bounding box center [96, 138] width 94 height 25
click at [239, 137] on select "Please select PetRescue ID Pet name Group Article" at bounding box center [199, 138] width 100 height 25
select select "pet_name"
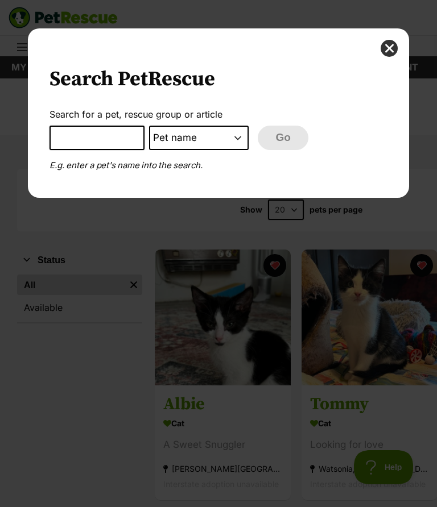
click at [92, 134] on input "Dialog Window - Close (Press escape to close)" at bounding box center [96, 138] width 94 height 25
type input "C"
type input "Scorpio"
click at [292, 139] on button "Go" at bounding box center [283, 138] width 50 height 25
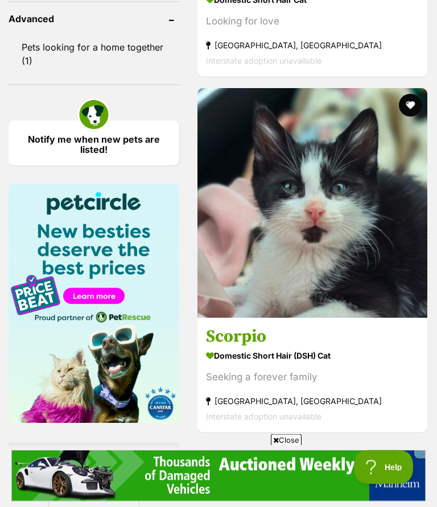
scroll to position [1245, 0]
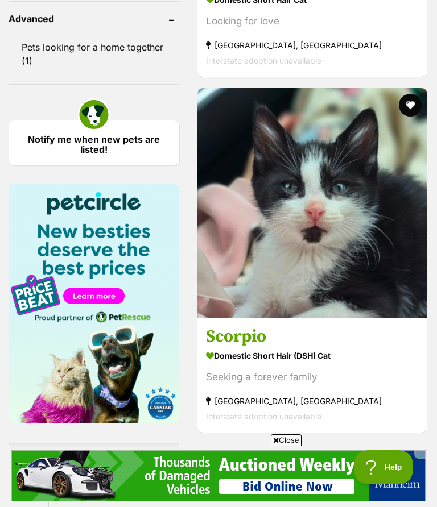
click at [414, 117] on button "favourite" at bounding box center [410, 105] width 23 height 23
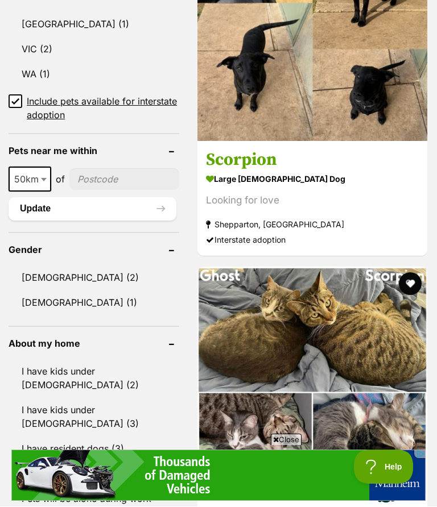
scroll to position [711, 0]
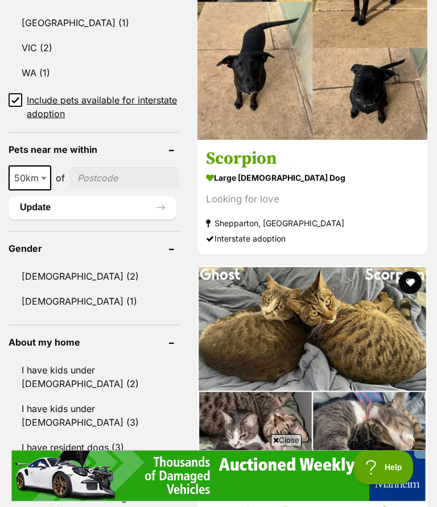
click at [42, 43] on link "VIC (2)" at bounding box center [94, 48] width 171 height 24
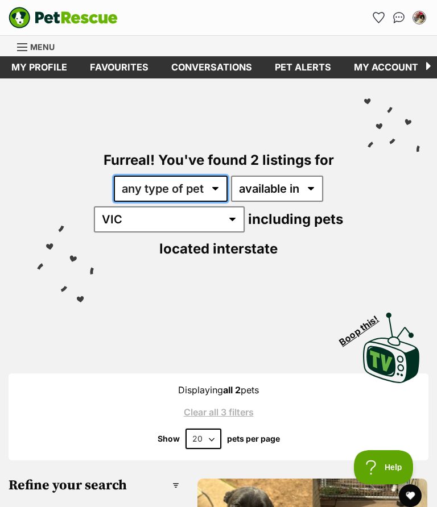
click at [218, 182] on select "any type of pet cats dogs" at bounding box center [171, 189] width 114 height 26
select select "Cats"
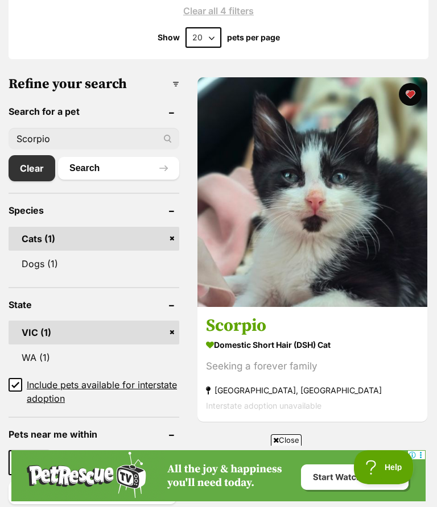
scroll to position [405, 0]
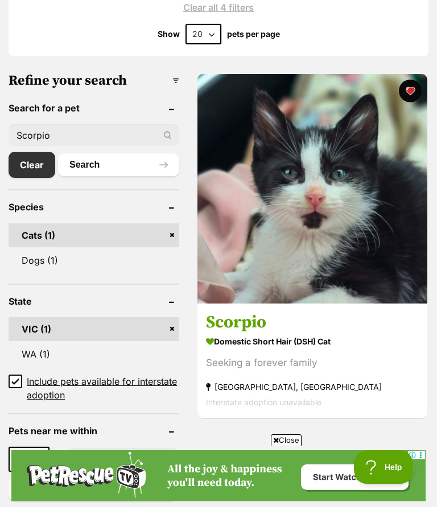
click at [36, 160] on link "Clear" at bounding box center [32, 165] width 47 height 26
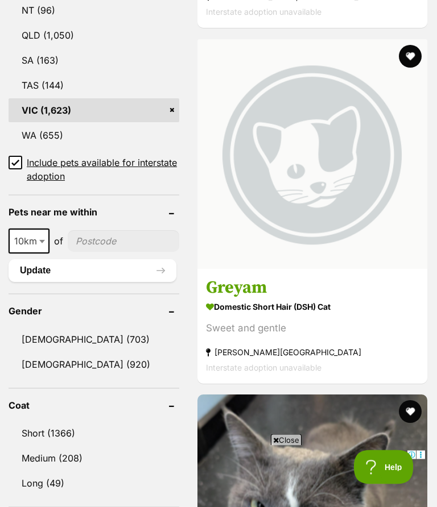
scroll to position [801, 0]
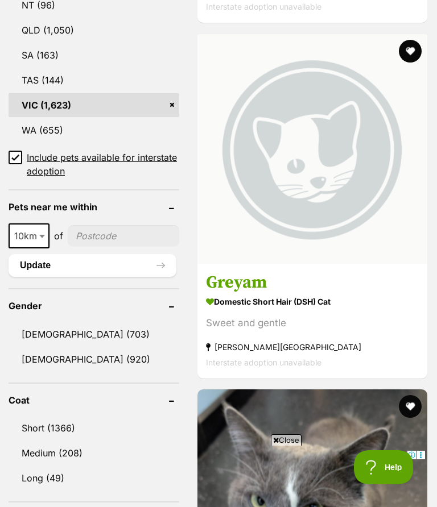
click at [57, 333] on link "[DEMOGRAPHIC_DATA] (703)" at bounding box center [94, 334] width 171 height 24
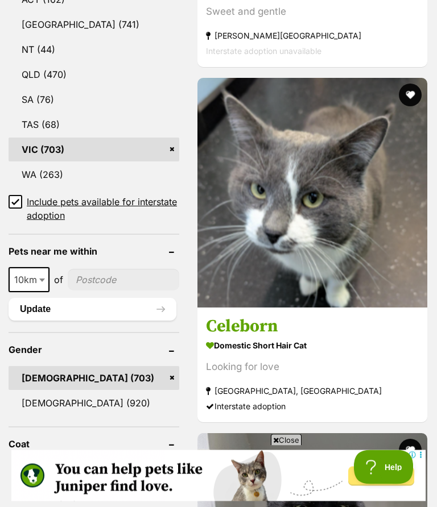
click at [22, 196] on input "Include pets available for interstate adoption" at bounding box center [16, 203] width 14 height 14
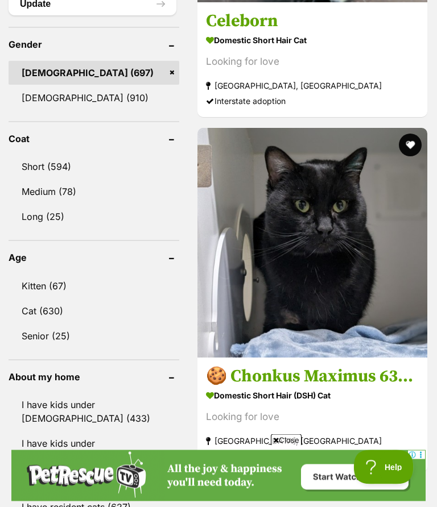
scroll to position [1065, 0]
click at [21, 155] on link "Short (594)" at bounding box center [94, 167] width 171 height 24
click at [30, 274] on link "Kitten (67)" at bounding box center [94, 286] width 171 height 24
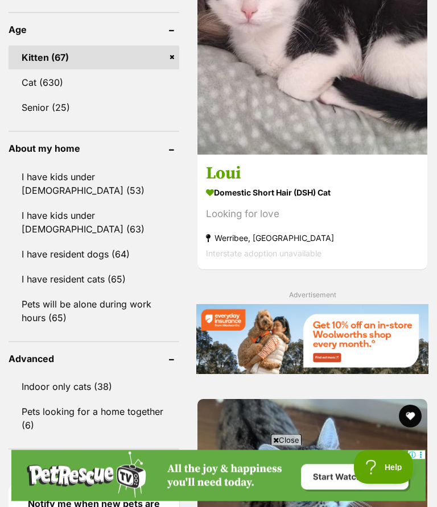
scroll to position [1271, 0]
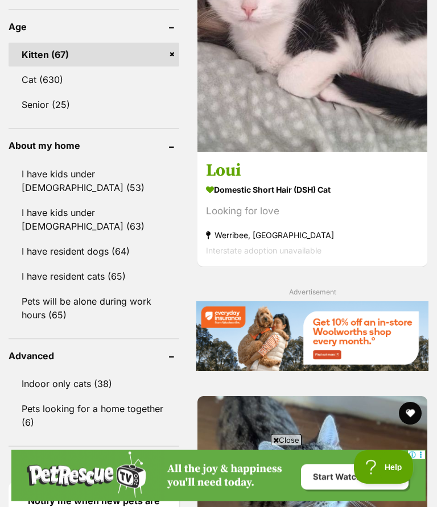
click at [35, 240] on link "I have resident dogs (64)" at bounding box center [94, 252] width 171 height 24
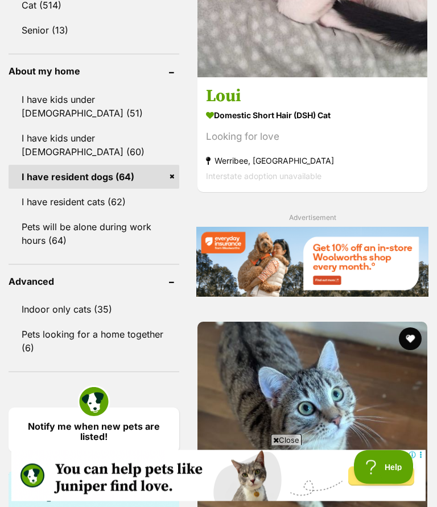
scroll to position [1375, 0]
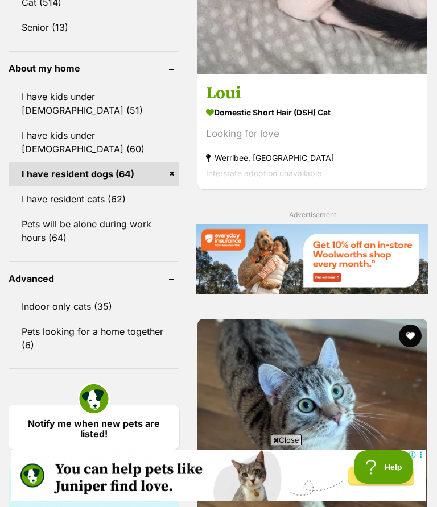
click at [49, 295] on link "Indoor only cats (35)" at bounding box center [94, 307] width 171 height 24
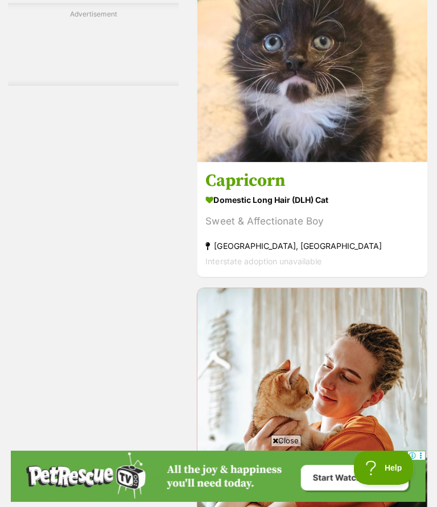
scroll to position [3898, 0]
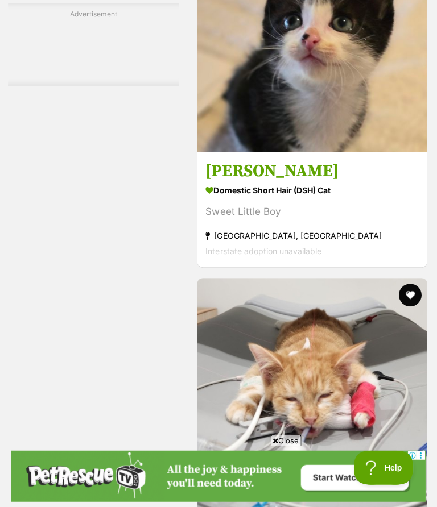
scroll to position [4588, 0]
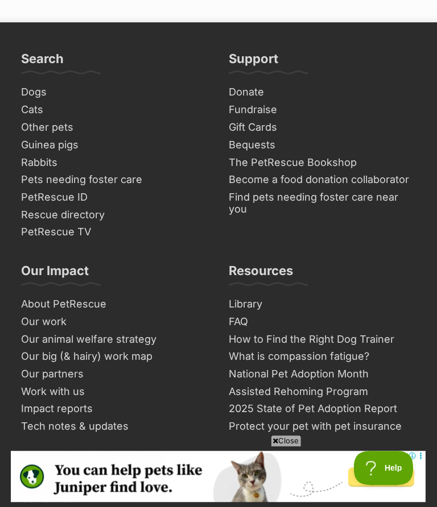
scroll to position [7946, 0]
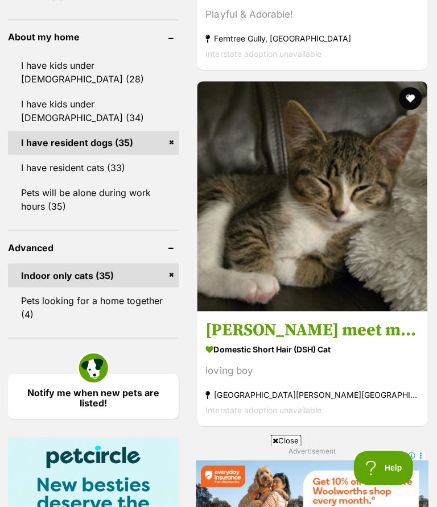
scroll to position [1282, 0]
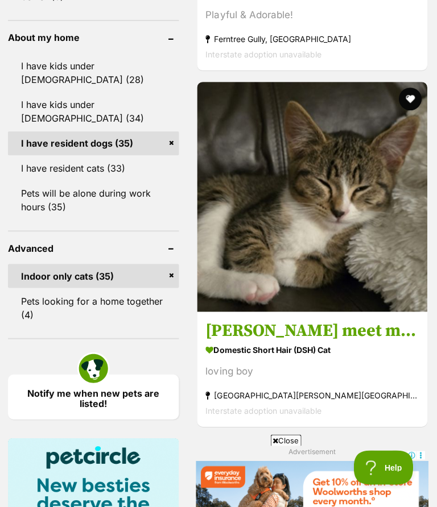
click at [39, 264] on link "Indoor only cats (35)" at bounding box center [94, 276] width 171 height 24
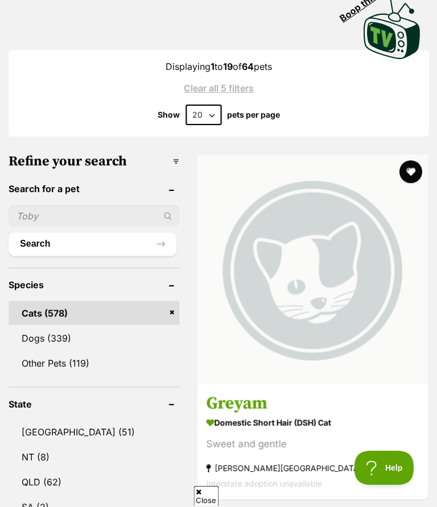
click at [205, 105] on select "20 40 60" at bounding box center [203, 115] width 36 height 20
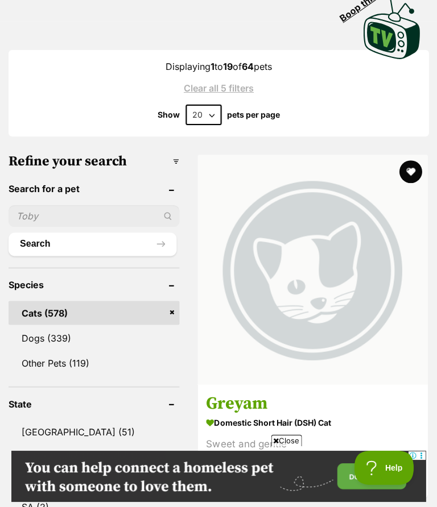
select select "60"
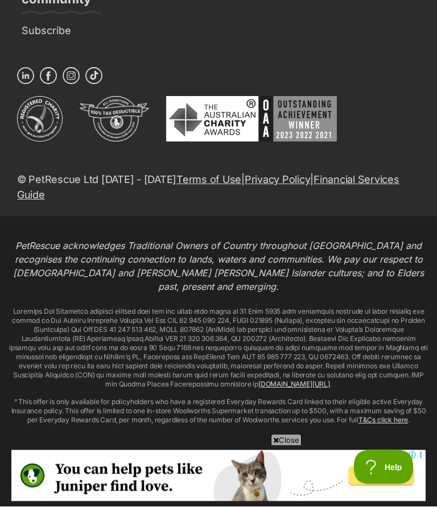
scroll to position [23162, 0]
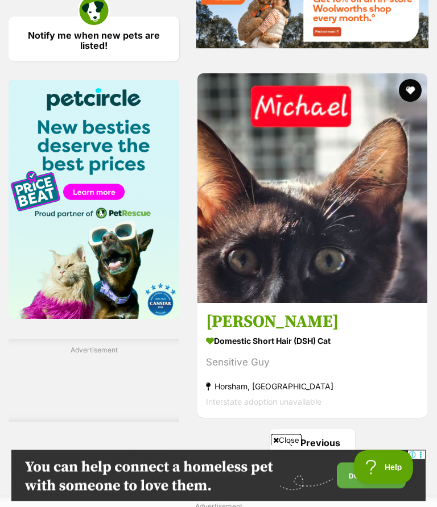
scroll to position [1766, 0]
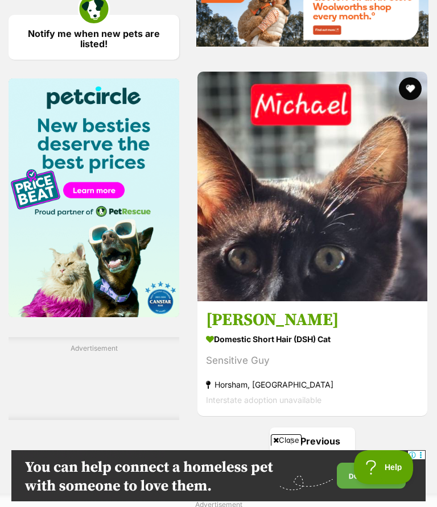
click at [239, 301] on img at bounding box center [312, 187] width 230 height 230
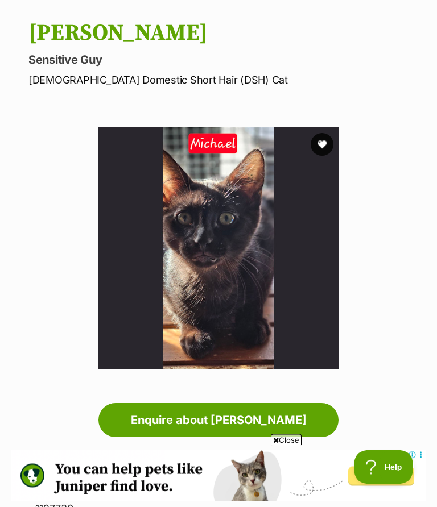
scroll to position [106, 0]
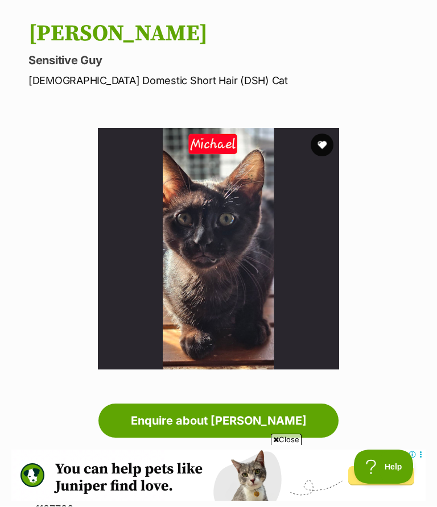
click at [192, 251] on img at bounding box center [219, 249] width 242 height 242
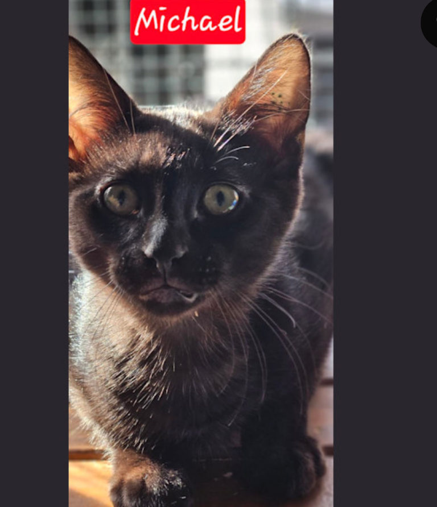
scroll to position [97, 0]
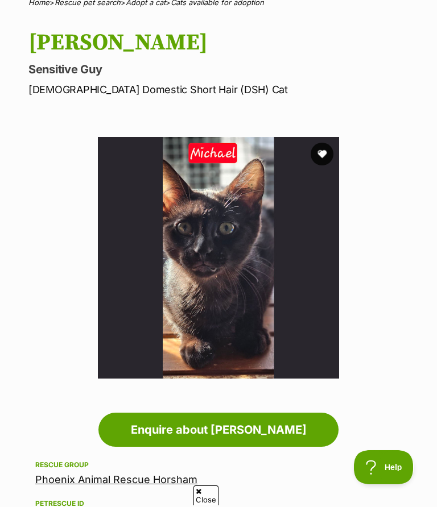
click at [316, 157] on button "favourite" at bounding box center [321, 154] width 23 height 23
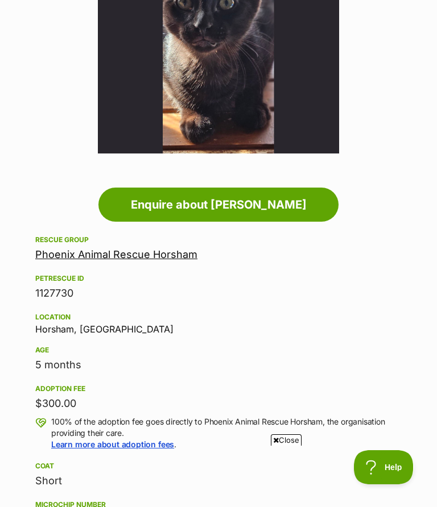
scroll to position [0, 0]
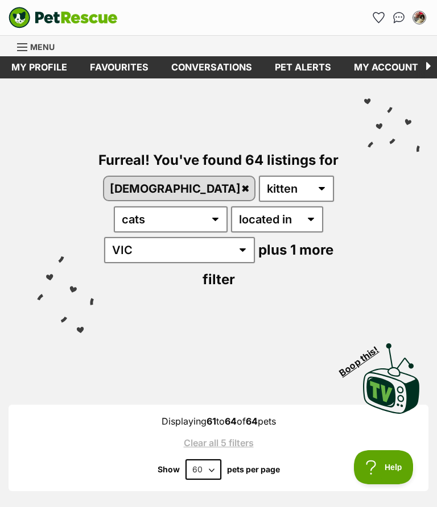
click at [117, 68] on link "Favourites" at bounding box center [118, 67] width 81 height 22
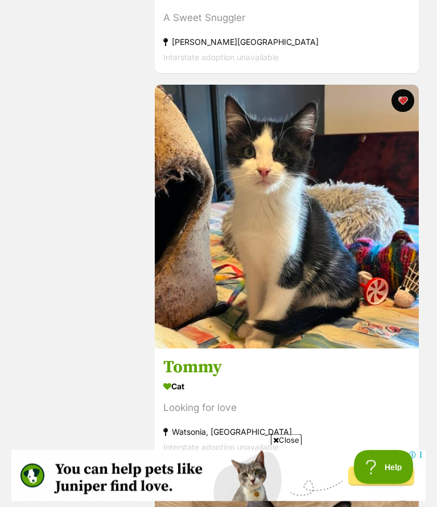
scroll to position [2115, 0]
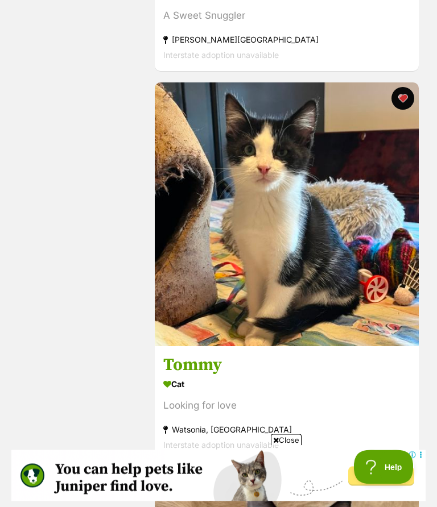
click at [261, 258] on img at bounding box center [287, 215] width 264 height 264
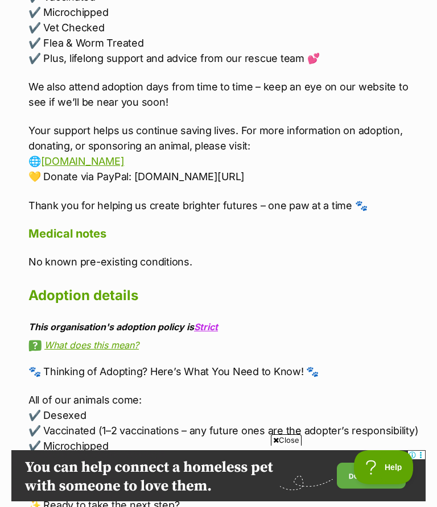
scroll to position [1905, 0]
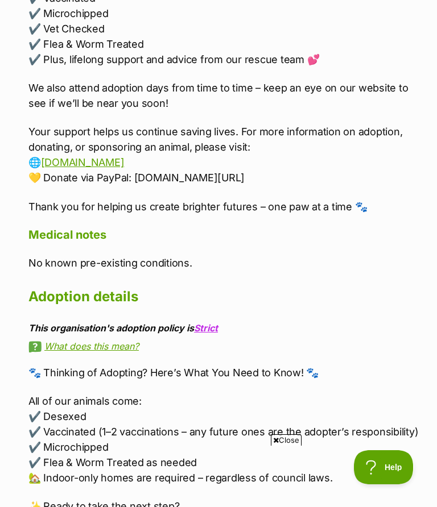
click at [106, 156] on link "www.enchantedrescue.com.au" at bounding box center [83, 162] width 84 height 12
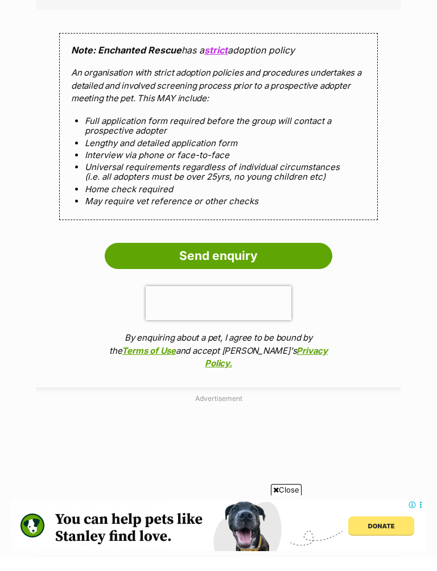
scroll to position [996, 0]
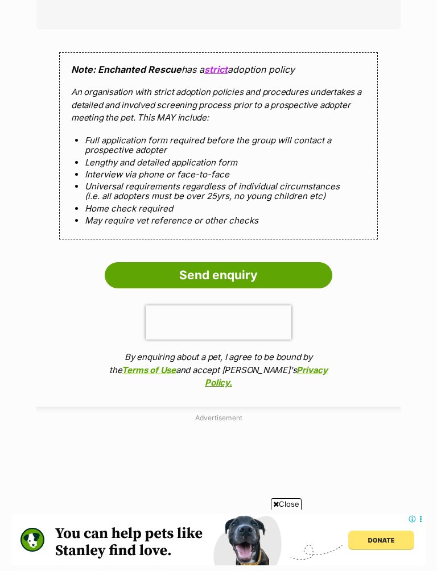
click at [220, 268] on input "Send enquiry" at bounding box center [218, 275] width 227 height 26
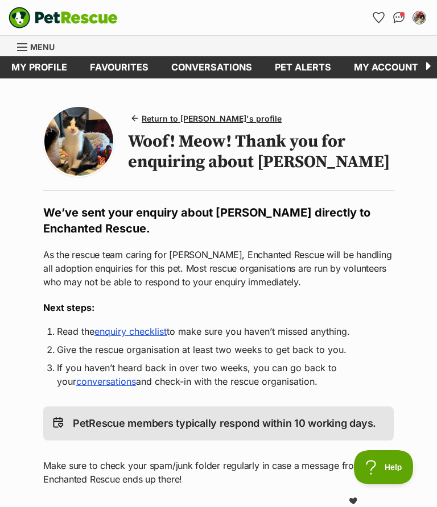
click at [115, 65] on link "Favourites" at bounding box center [118, 67] width 81 height 22
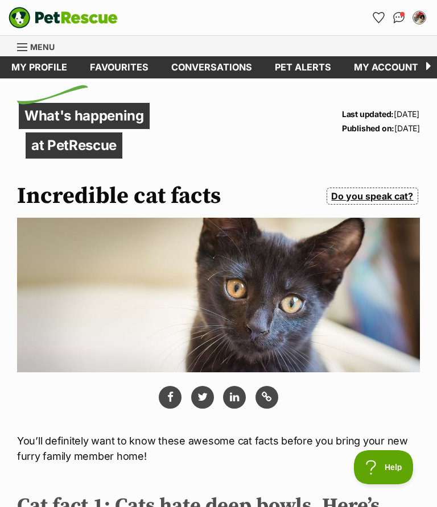
click at [129, 64] on link "Favourites" at bounding box center [118, 67] width 81 height 22
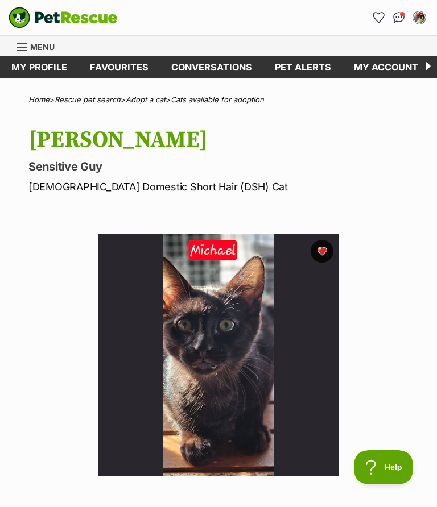
click at [229, 368] on img at bounding box center [219, 355] width 242 height 242
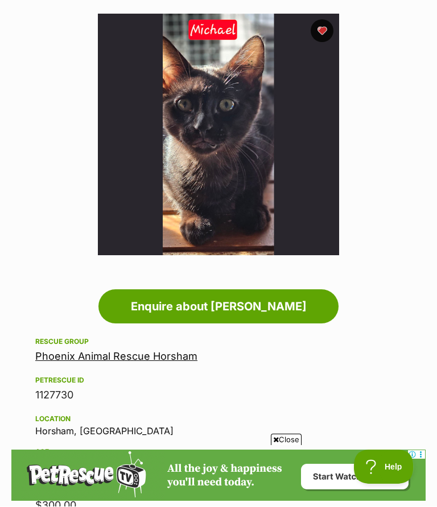
scroll to position [219, 0]
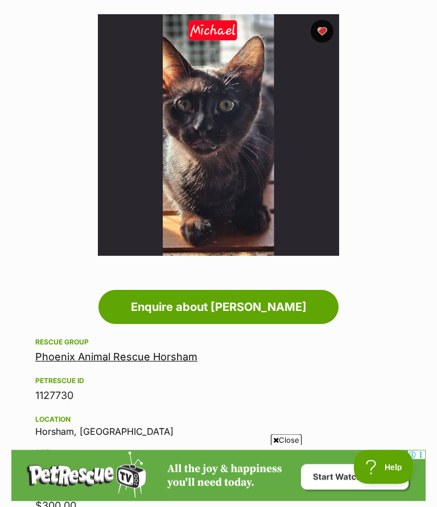
click at [236, 181] on img at bounding box center [219, 136] width 242 height 242
click at [234, 171] on img at bounding box center [219, 136] width 242 height 242
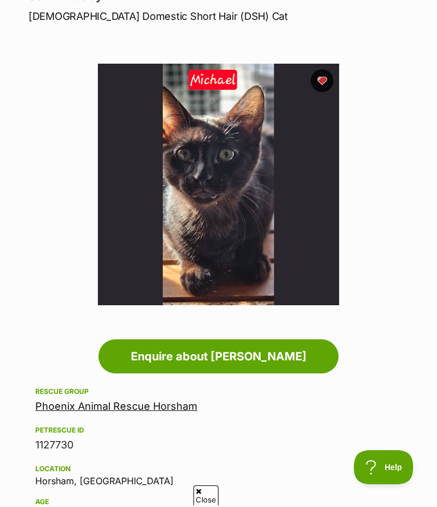
scroll to position [0, 0]
click at [239, 208] on img at bounding box center [219, 185] width 242 height 242
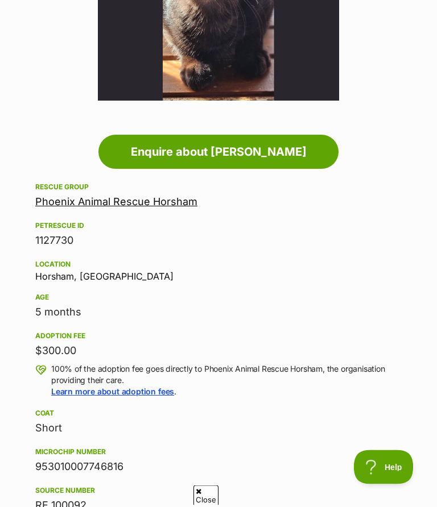
scroll to position [375, 0]
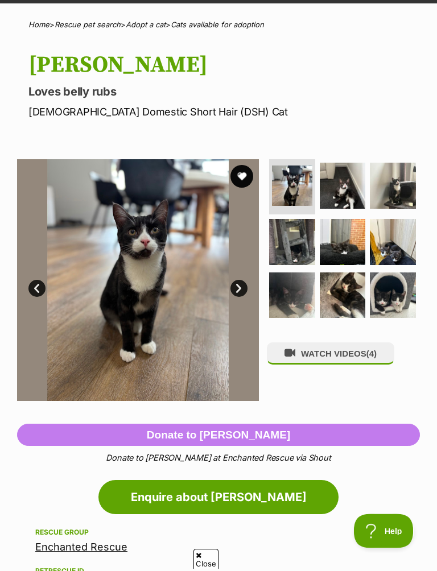
scroll to position [39, 0]
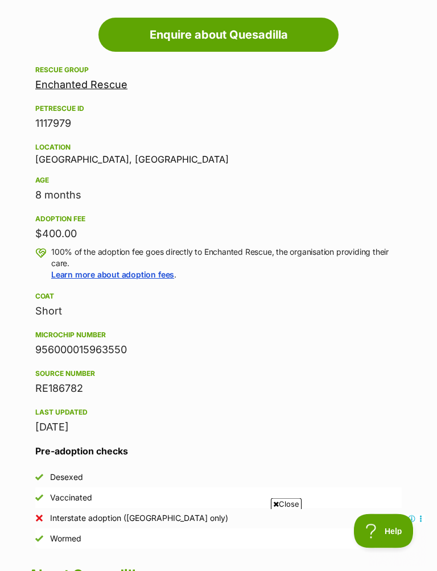
scroll to position [475, 0]
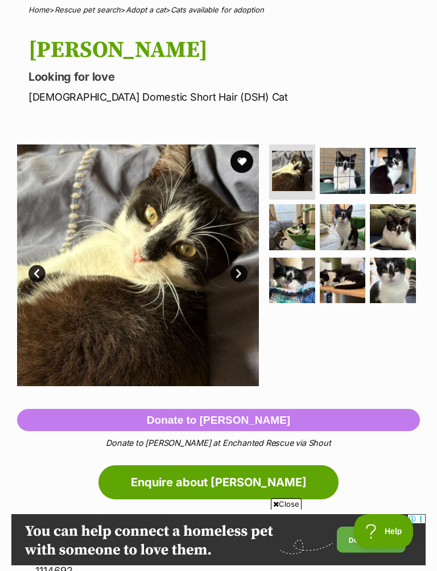
scroll to position [75, 0]
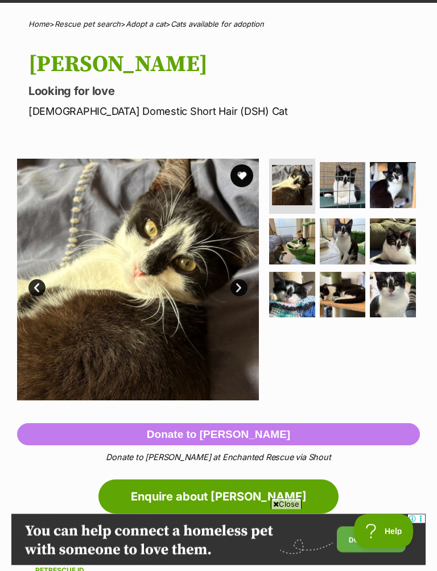
click at [395, 182] on img at bounding box center [393, 186] width 46 height 46
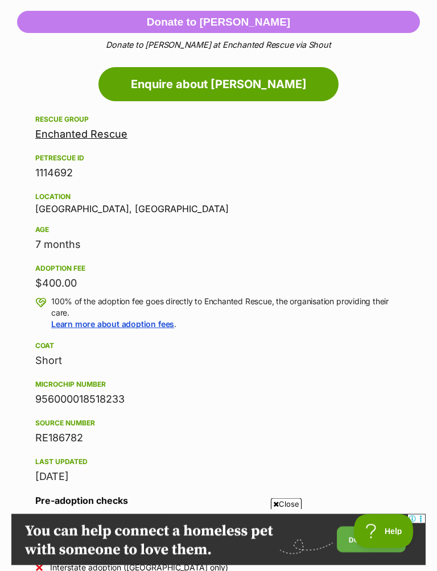
scroll to position [404, 0]
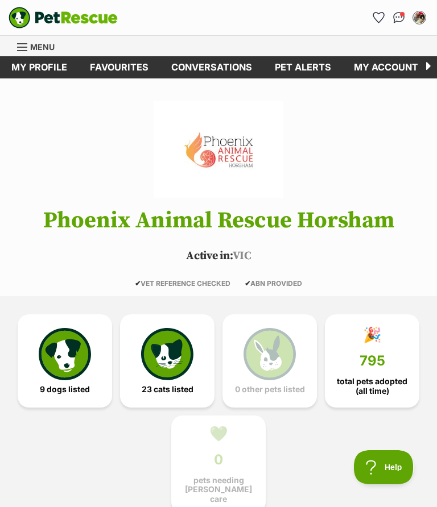
click at [168, 369] on img at bounding box center [167, 354] width 52 height 52
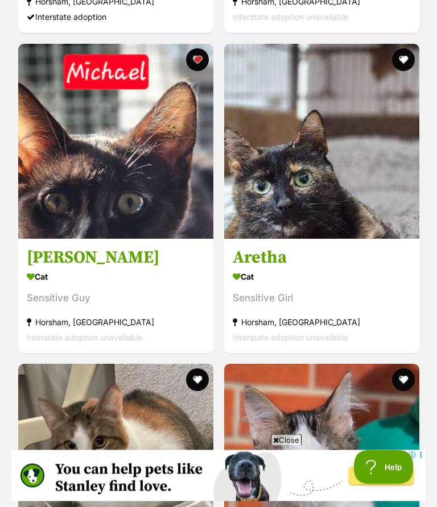
scroll to position [1636, 0]
click at [167, 164] on img at bounding box center [115, 141] width 195 height 195
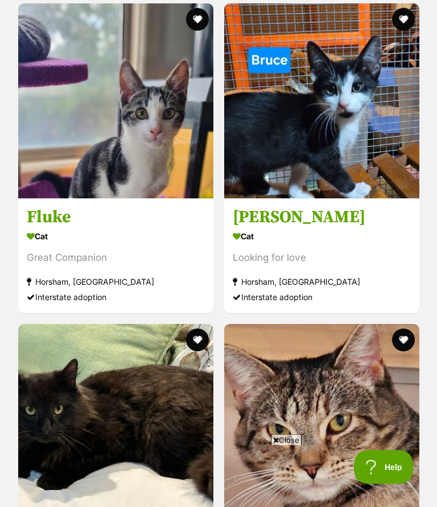
scroll to position [3920, 0]
click at [344, 142] on img at bounding box center [321, 100] width 195 height 195
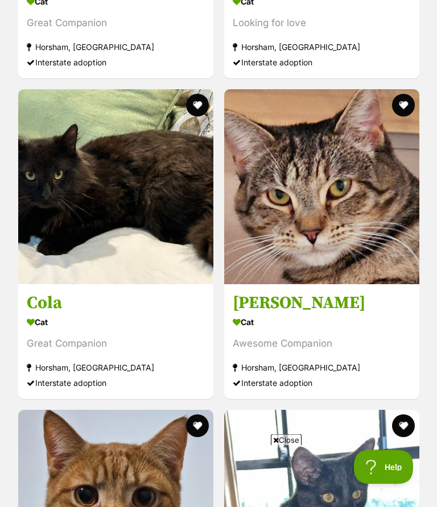
scroll to position [4154, 0]
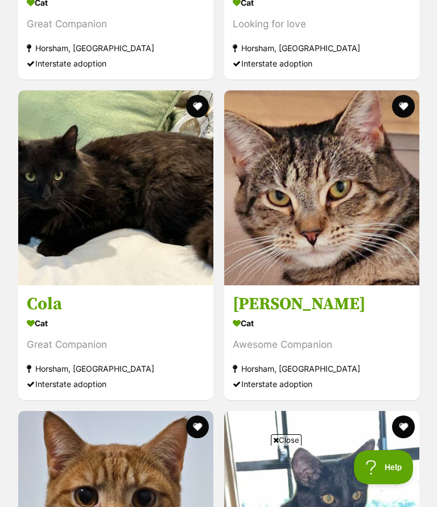
click at [136, 205] on img at bounding box center [115, 187] width 195 height 195
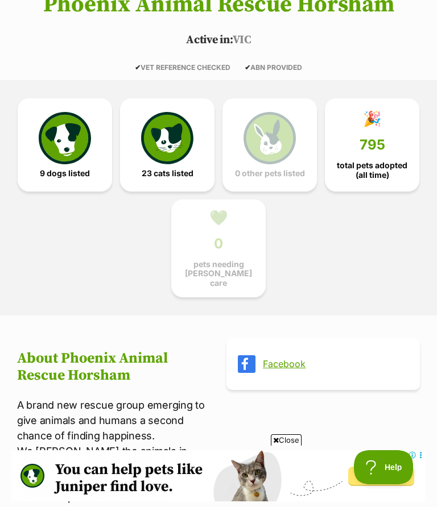
scroll to position [0, 0]
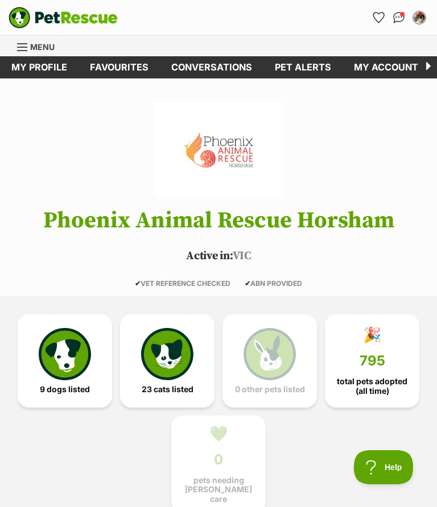
click at [176, 385] on span "23 cats listed" at bounding box center [168, 389] width 52 height 9
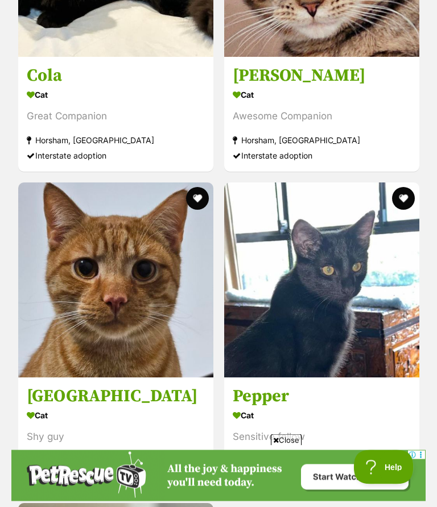
scroll to position [4383, 0]
click at [339, 291] on img at bounding box center [321, 280] width 195 height 195
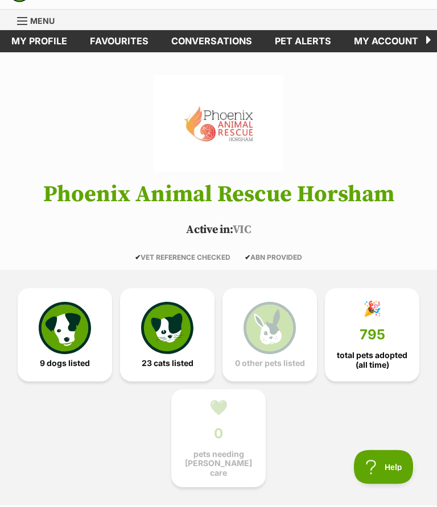
scroll to position [0, 0]
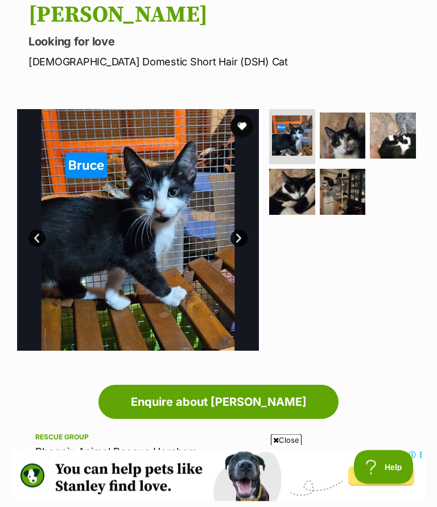
scroll to position [124, 0]
